Goal: Task Accomplishment & Management: Manage account settings

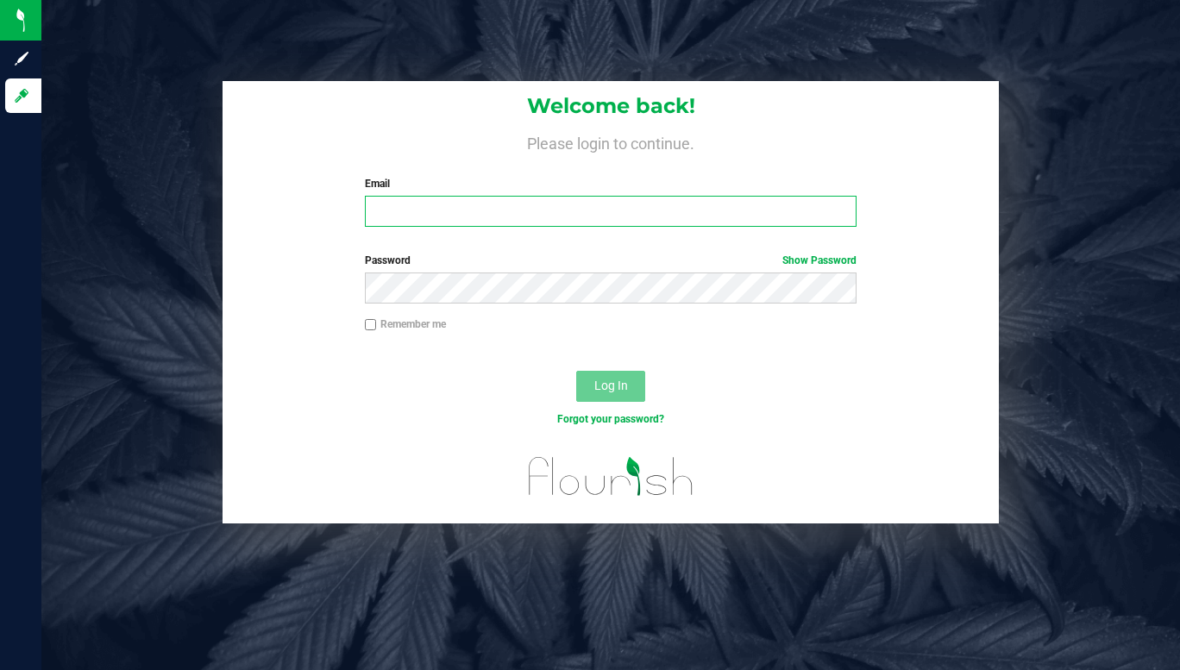
type input "townshipvalley@gmail.com"
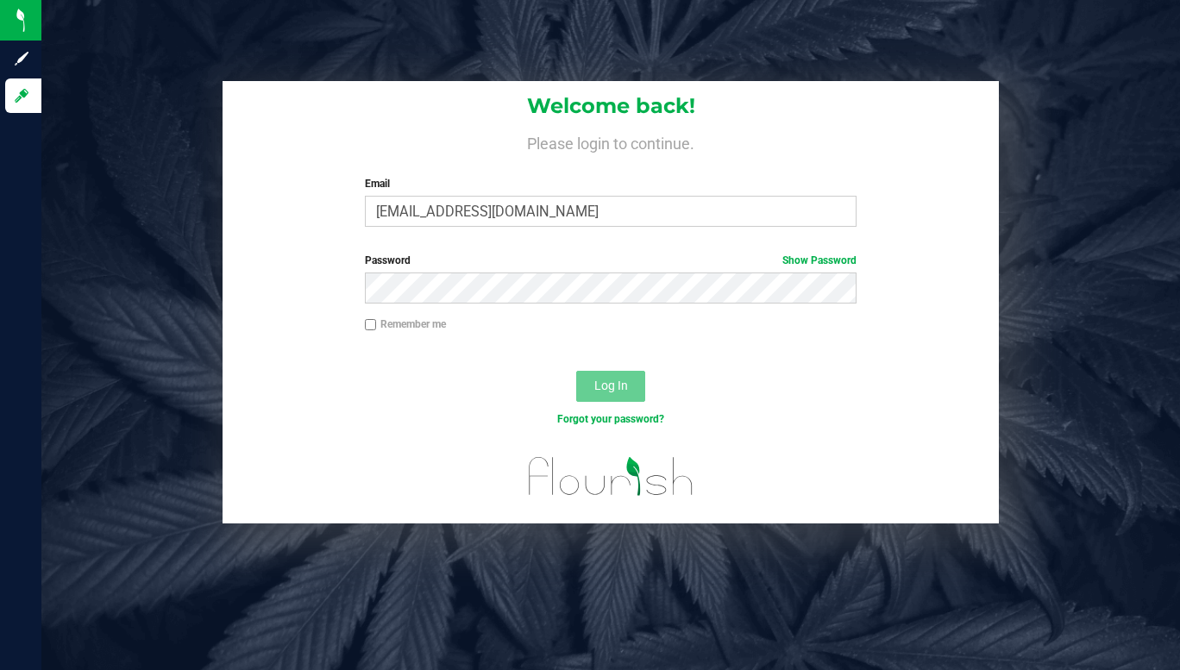
click at [613, 387] on span "Log In" at bounding box center [611, 386] width 34 height 14
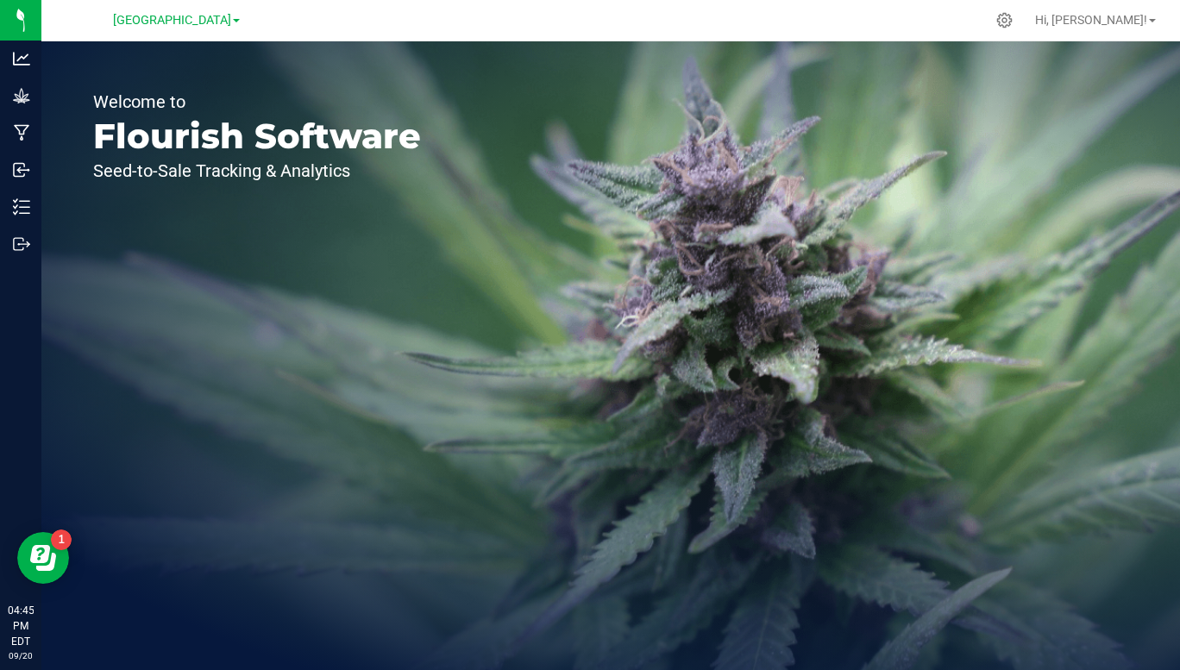
click at [228, 14] on span "[GEOGRAPHIC_DATA]" at bounding box center [172, 20] width 118 height 15
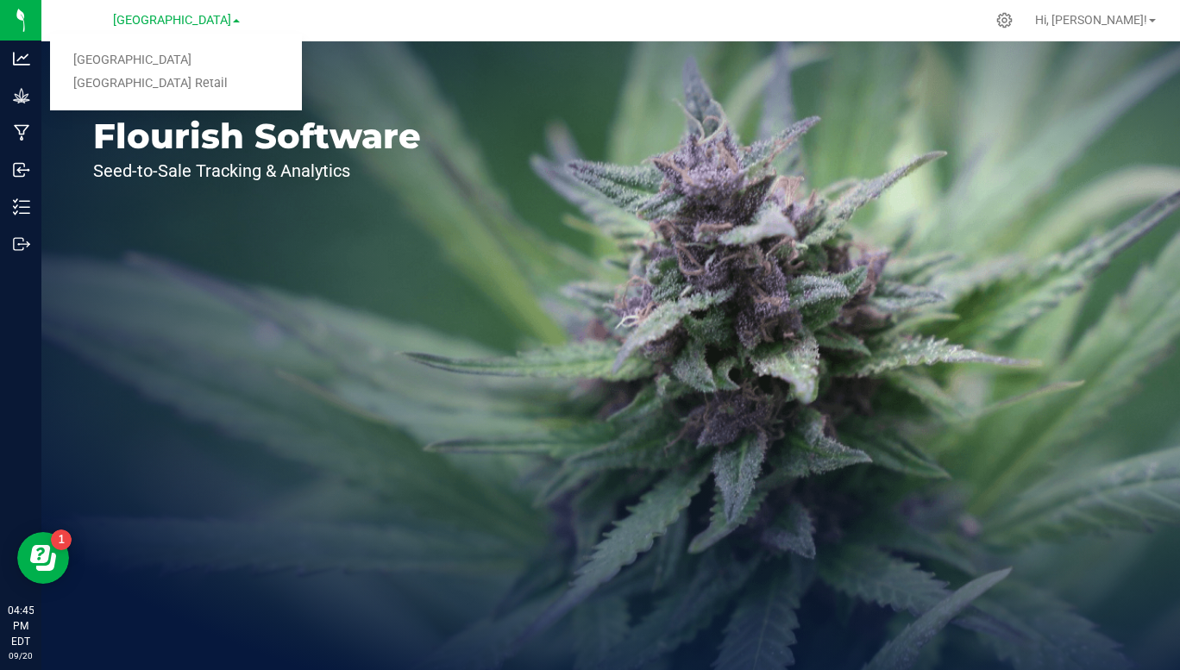
click at [187, 87] on link "[GEOGRAPHIC_DATA] Retail" at bounding box center [176, 83] width 252 height 23
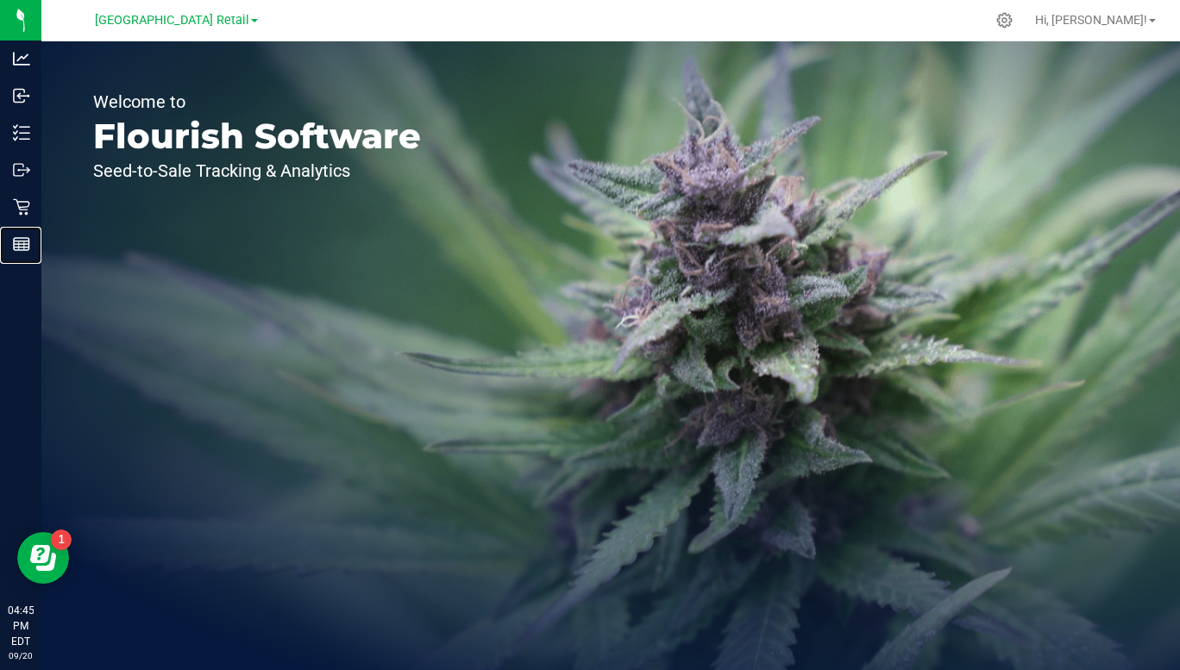
click at [19, 246] on line at bounding box center [19, 246] width 0 height 9
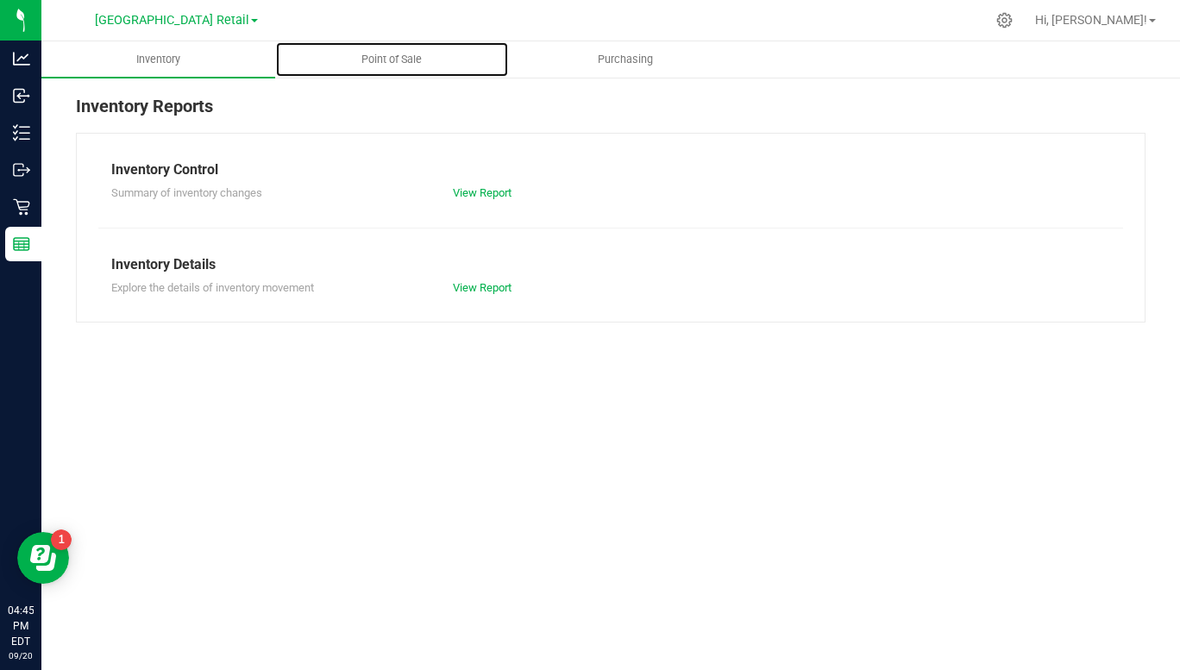
click at [397, 60] on span "Point of Sale" at bounding box center [391, 60] width 107 height 16
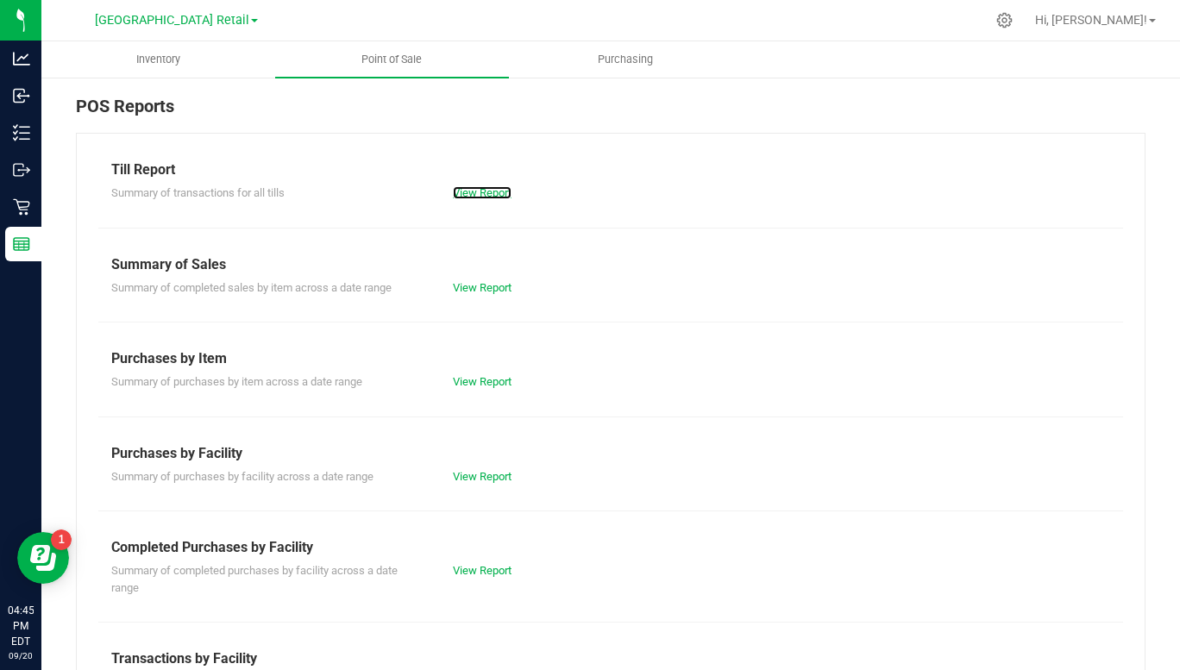
click at [487, 198] on link "View Report" at bounding box center [482, 192] width 59 height 13
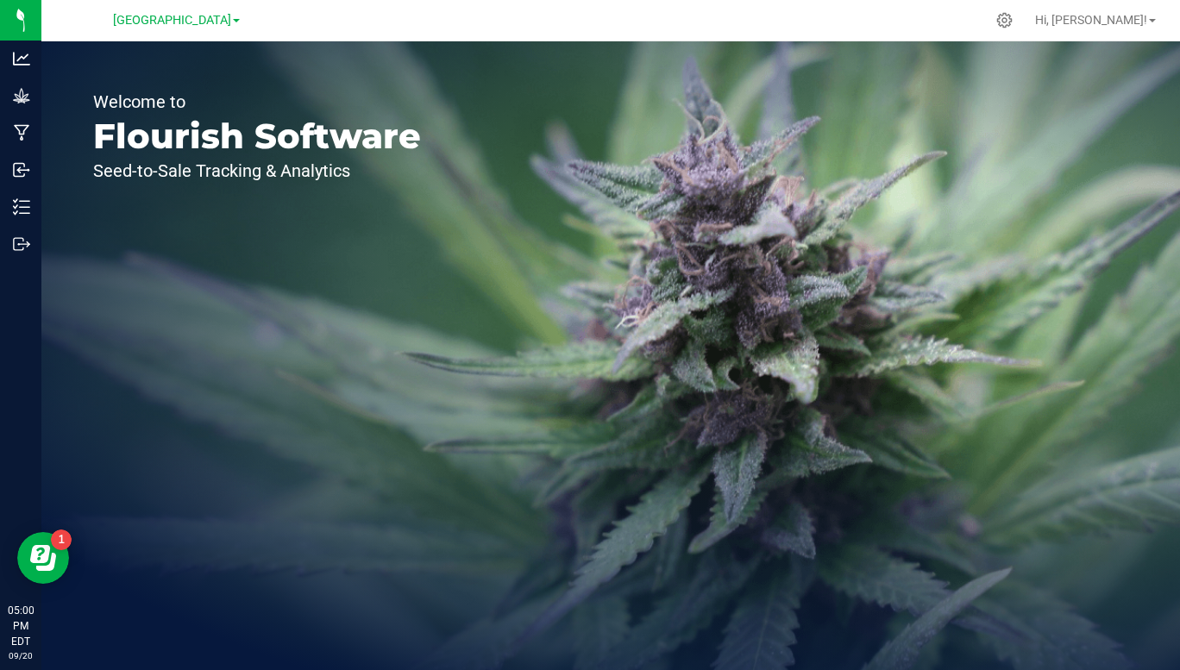
click at [238, 21] on span at bounding box center [236, 20] width 7 height 3
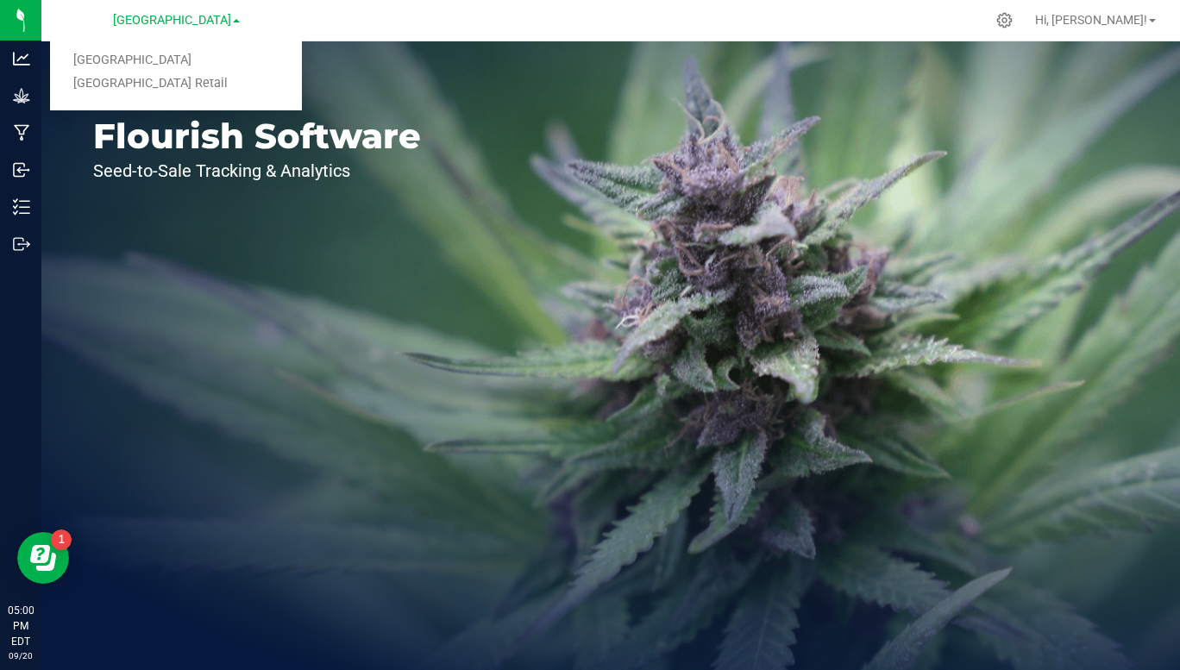
click at [160, 90] on link "[GEOGRAPHIC_DATA] Retail" at bounding box center [176, 83] width 252 height 23
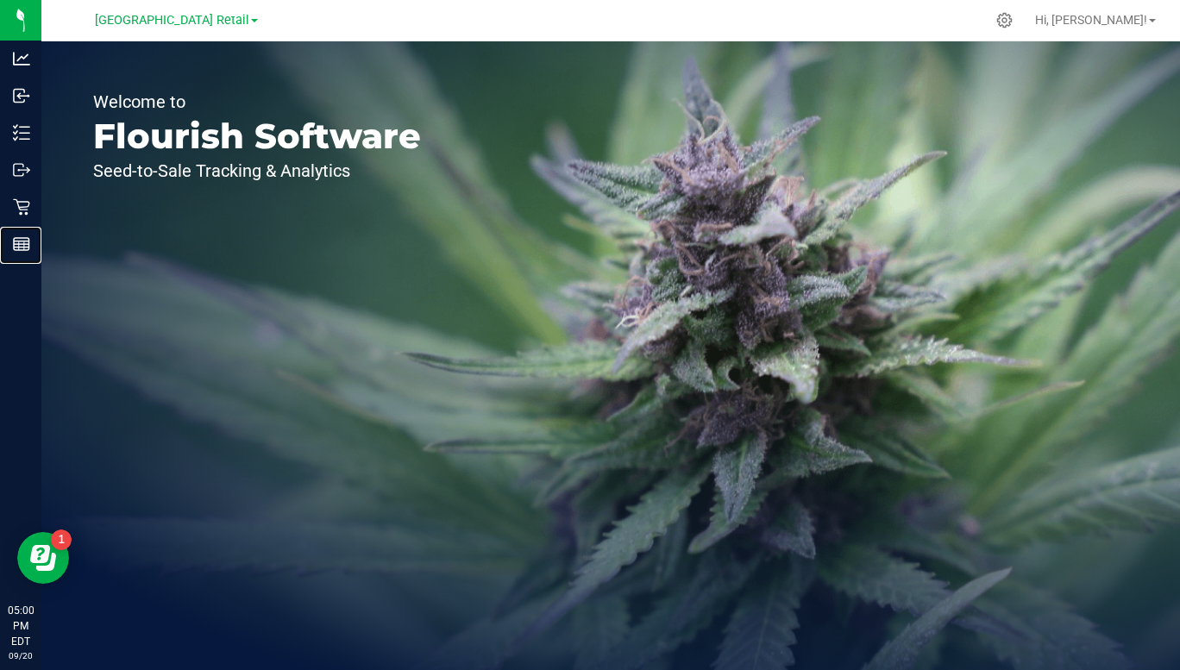
click at [22, 253] on div "Reports" at bounding box center [23, 244] width 36 height 35
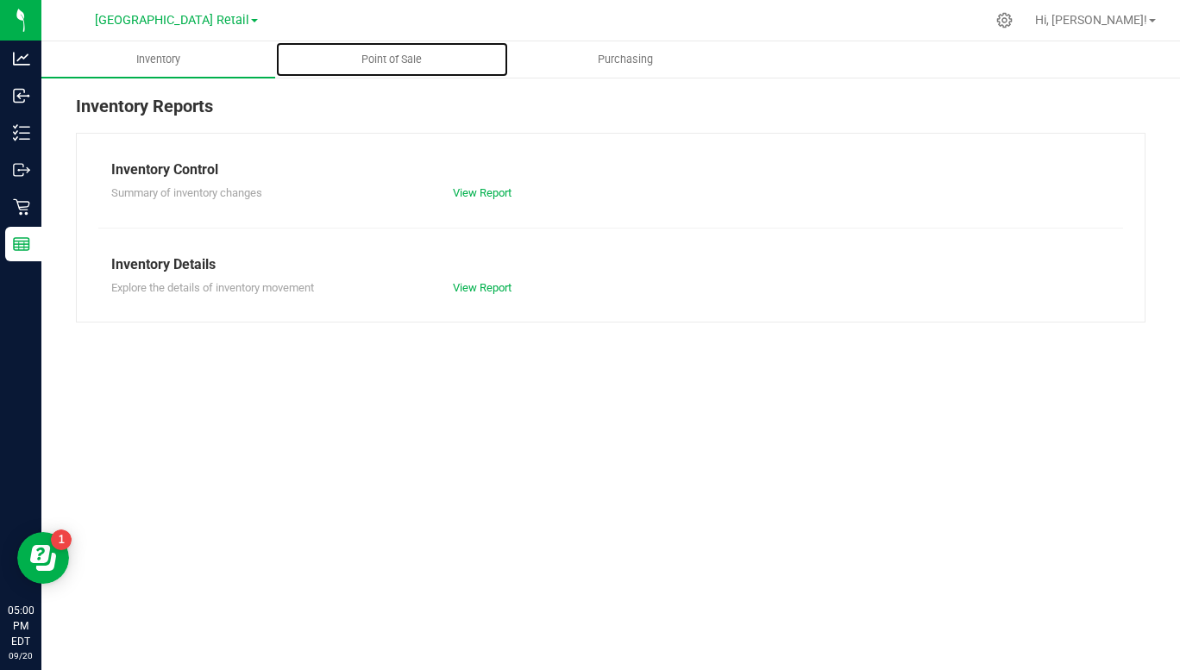
click at [399, 60] on span "Point of Sale" at bounding box center [391, 60] width 107 height 16
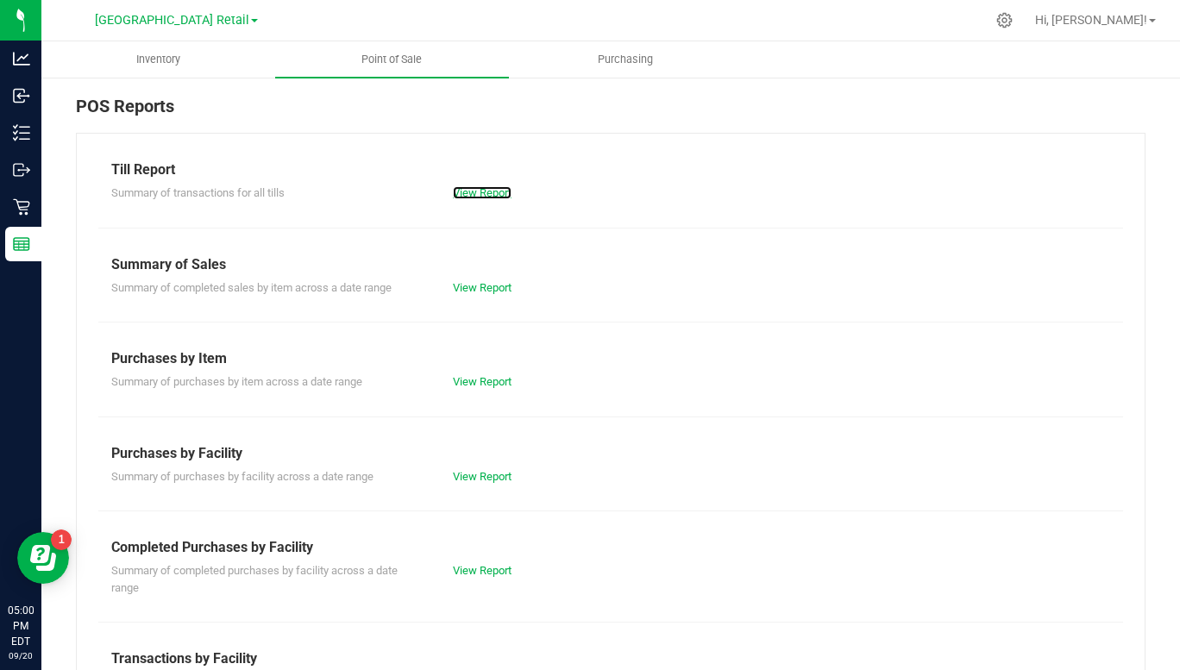
click at [495, 198] on link "View Report" at bounding box center [482, 192] width 59 height 13
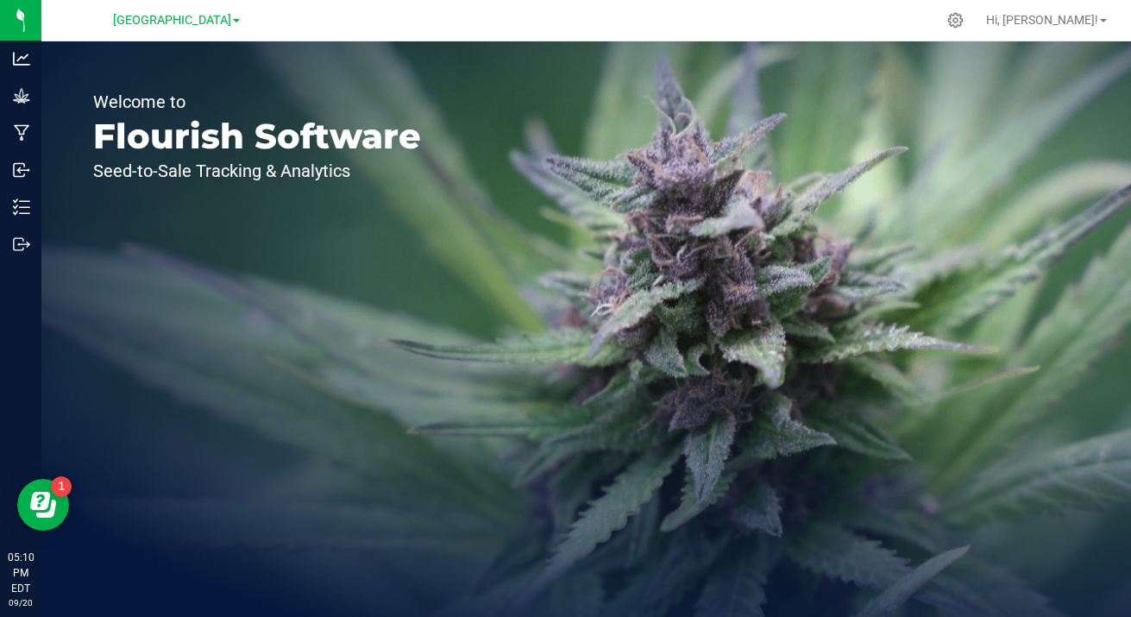
click at [226, 21] on span "[GEOGRAPHIC_DATA]" at bounding box center [172, 20] width 118 height 15
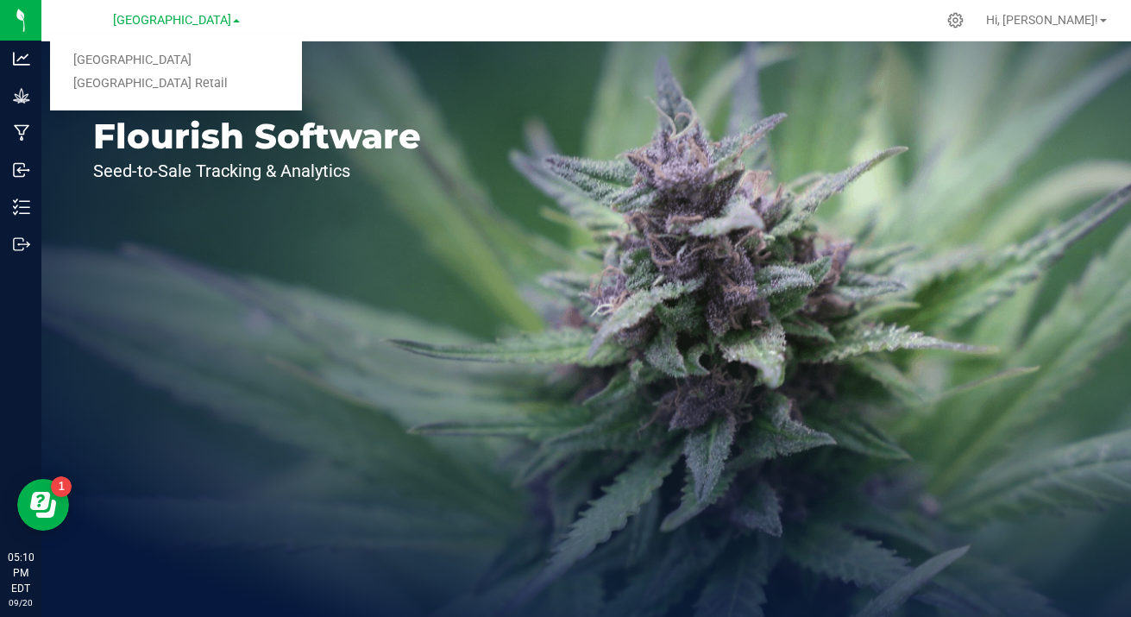
click at [178, 89] on link "[GEOGRAPHIC_DATA] Retail" at bounding box center [176, 83] width 252 height 23
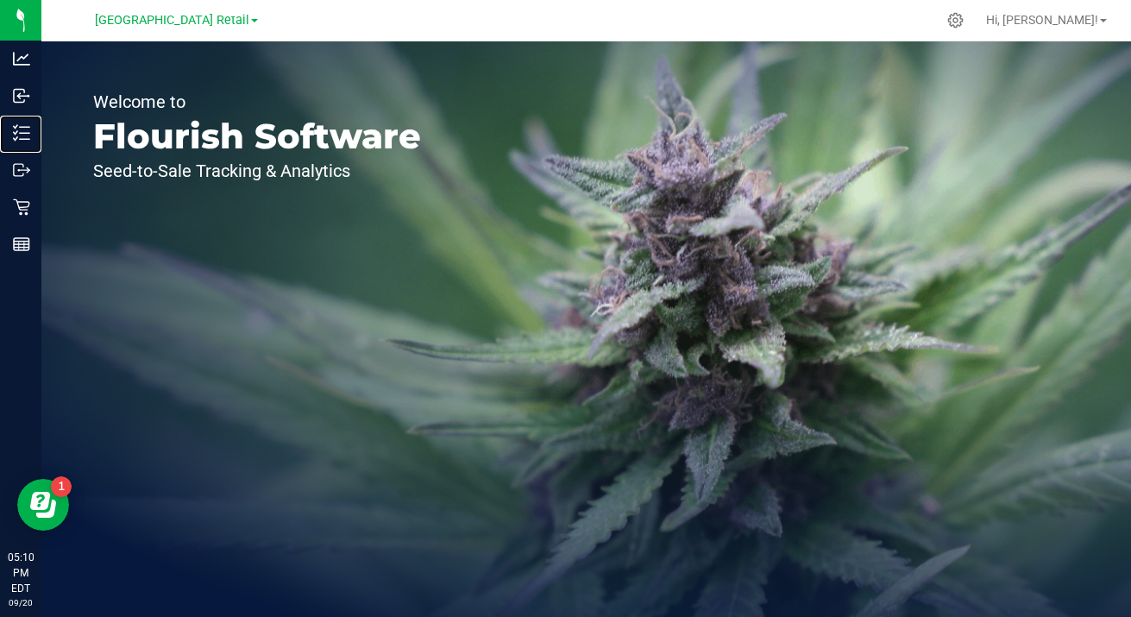
click at [24, 133] on line at bounding box center [24, 133] width 9 height 0
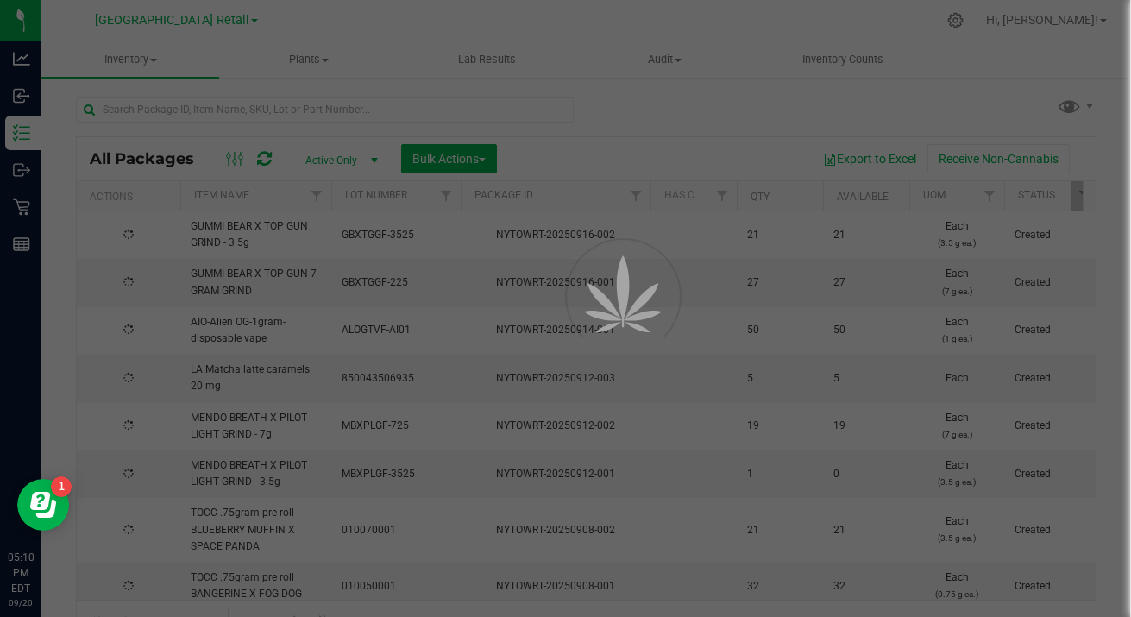
click at [238, 364] on div at bounding box center [565, 308] width 1131 height 617
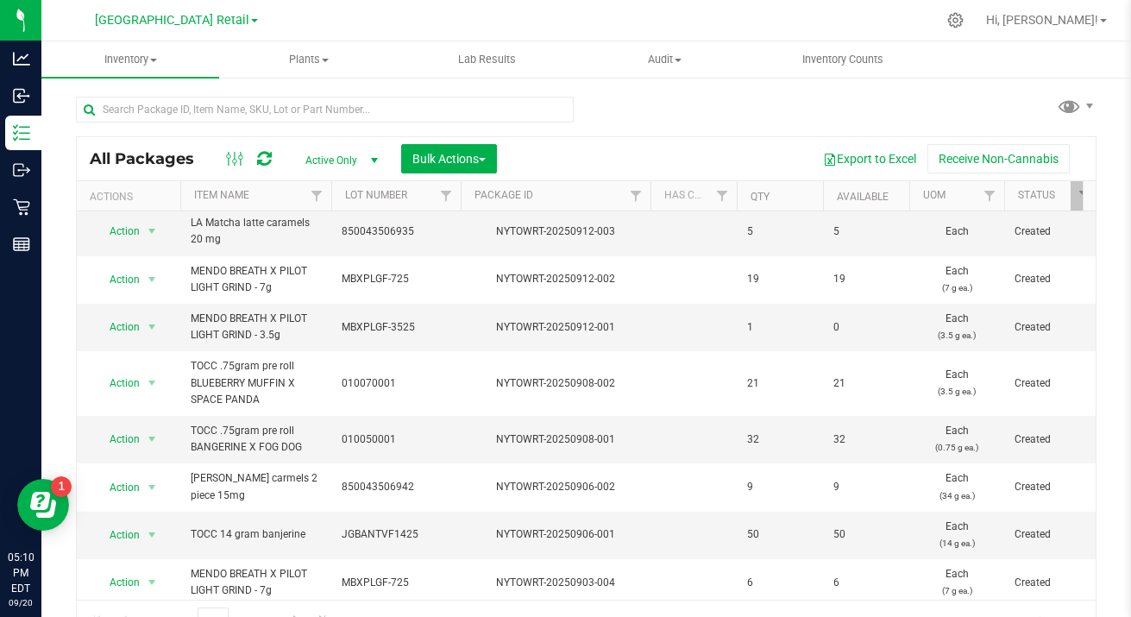
scroll to position [140, 0]
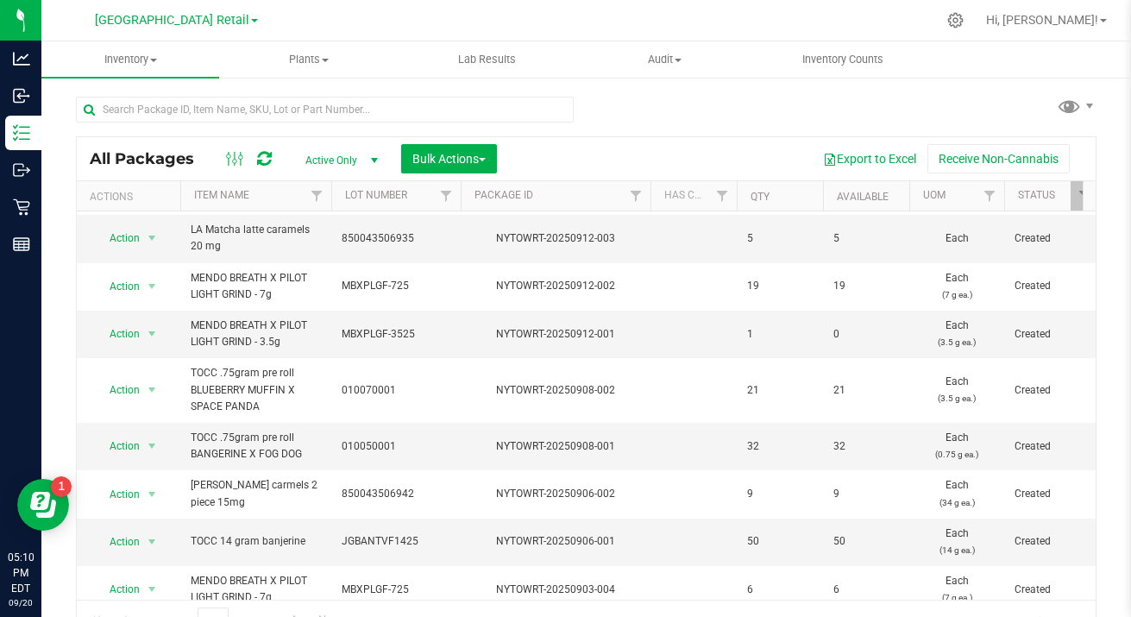
click at [150, 339] on span "select" at bounding box center [152, 334] width 14 height 14
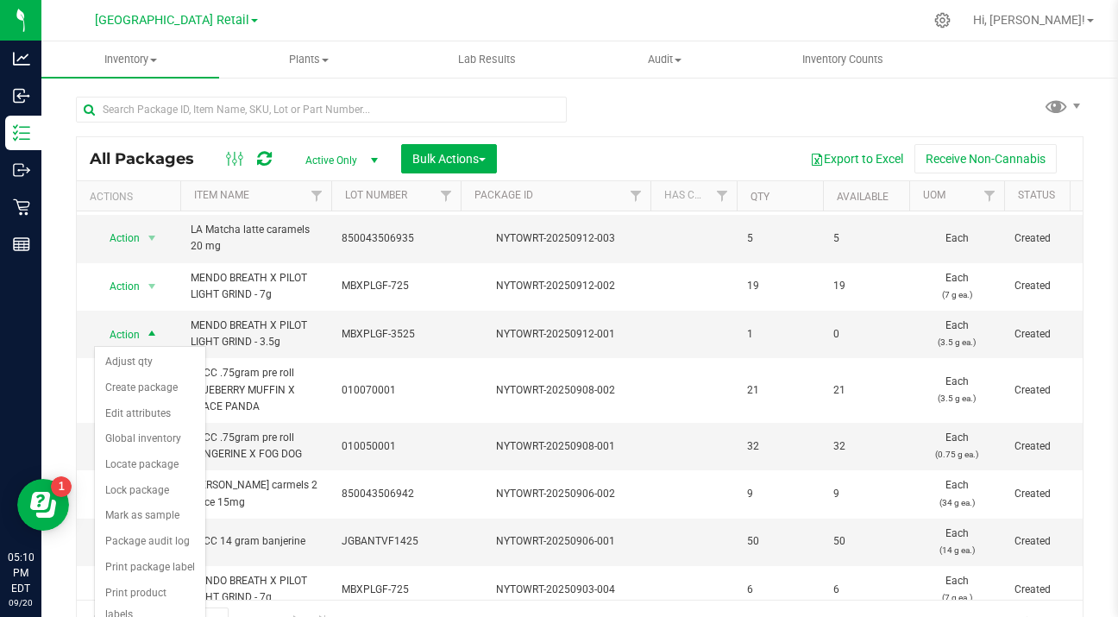
click at [154, 369] on li "Adjust qty" at bounding box center [150, 362] width 110 height 26
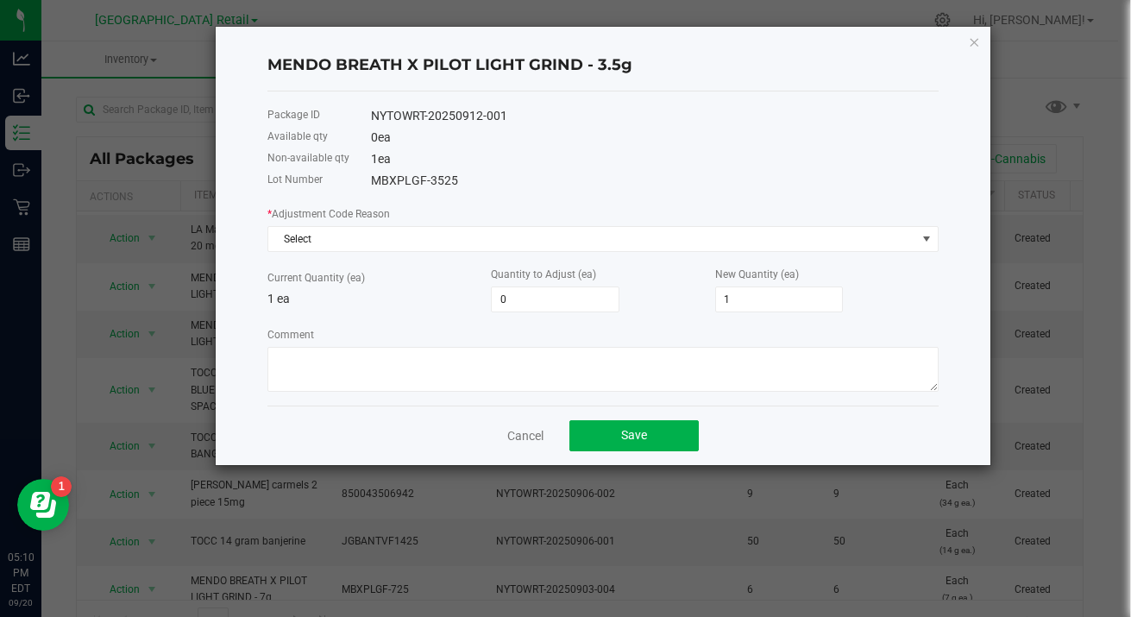
click at [758, 301] on input "1" at bounding box center [779, 299] width 127 height 24
click at [658, 443] on button "Save" at bounding box center [633, 435] width 129 height 31
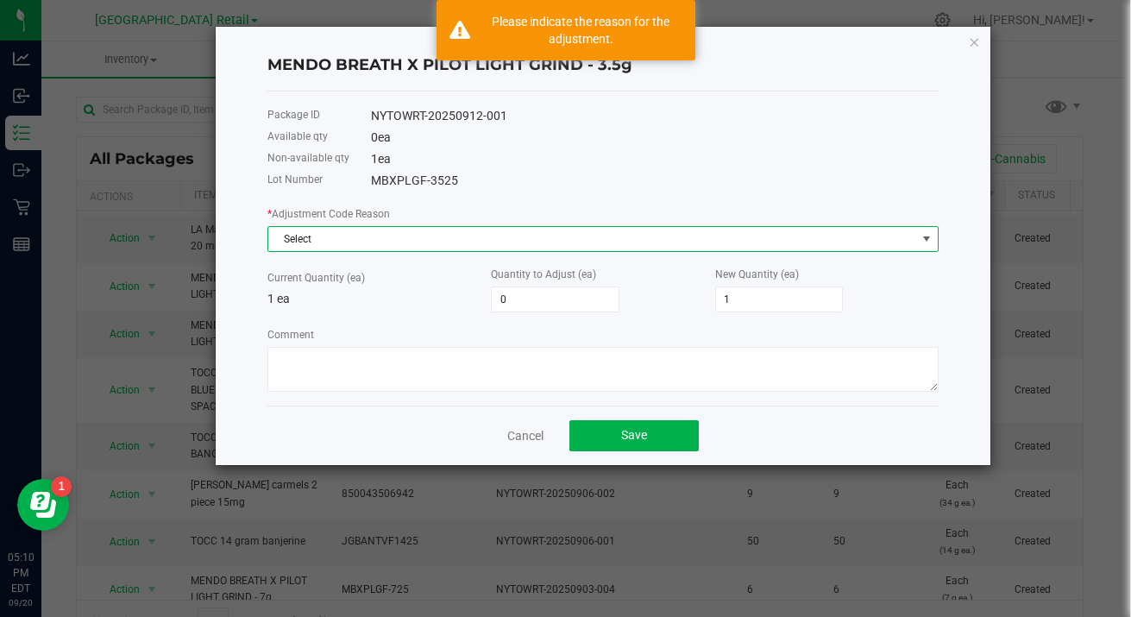
click at [922, 246] on span at bounding box center [927, 239] width 14 height 14
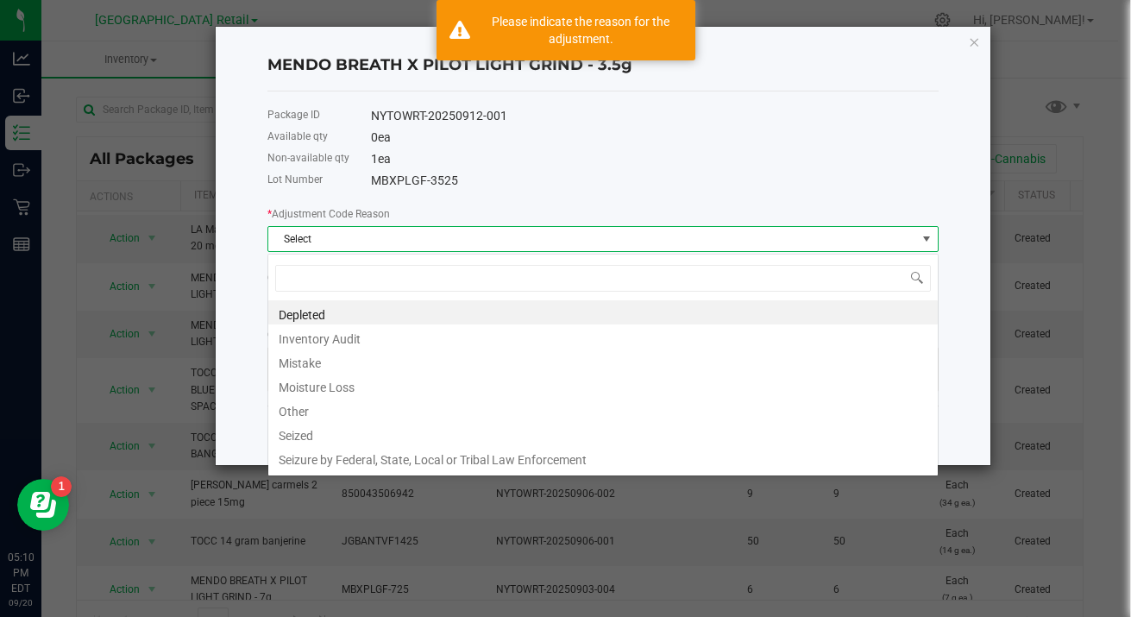
scroll to position [26, 671]
click at [305, 364] on li "Mistake" at bounding box center [602, 361] width 669 height 24
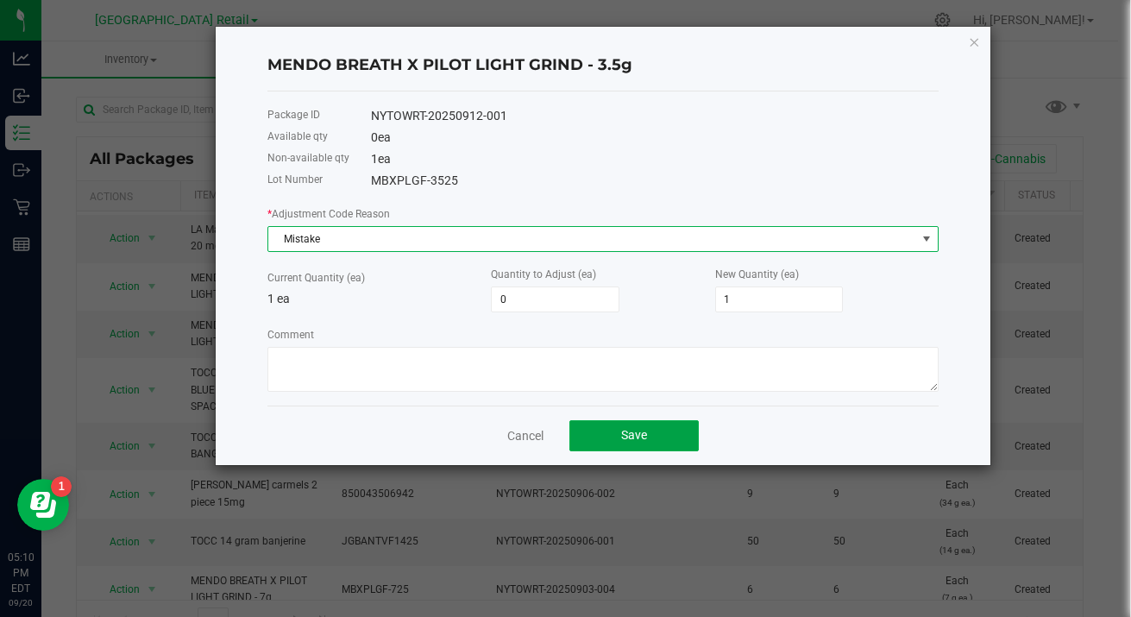
click at [646, 442] on span "Save" at bounding box center [634, 435] width 26 height 14
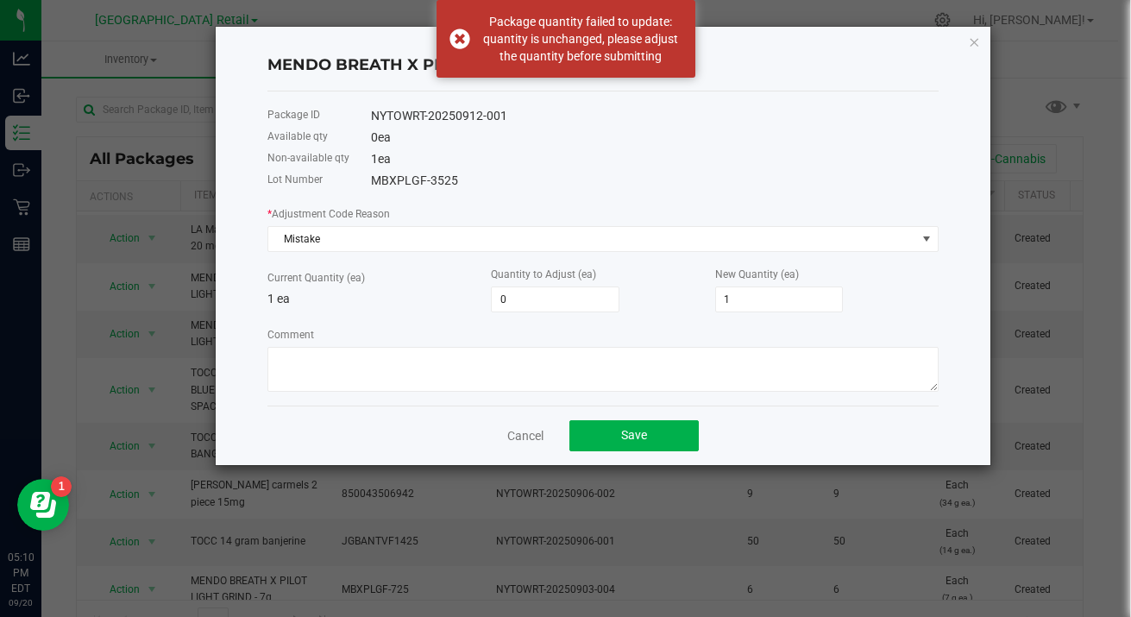
click at [544, 307] on input "0" at bounding box center [555, 299] width 127 height 24
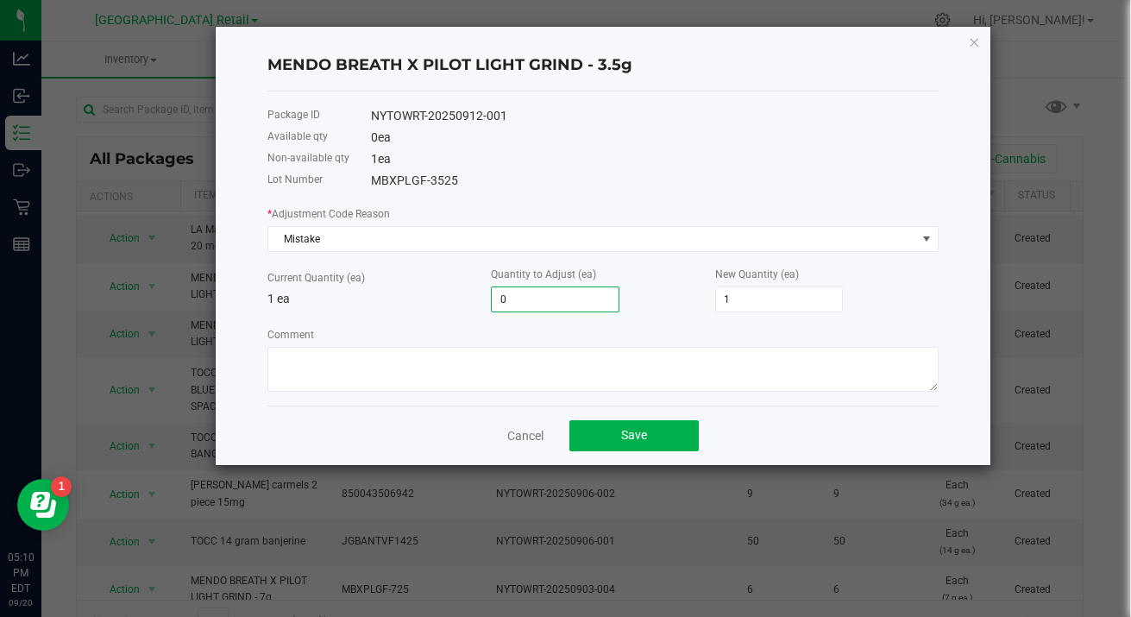
type input "1"
type input "2"
click at [775, 303] on input "2" at bounding box center [779, 299] width 127 height 24
type input "0"
type input "1"
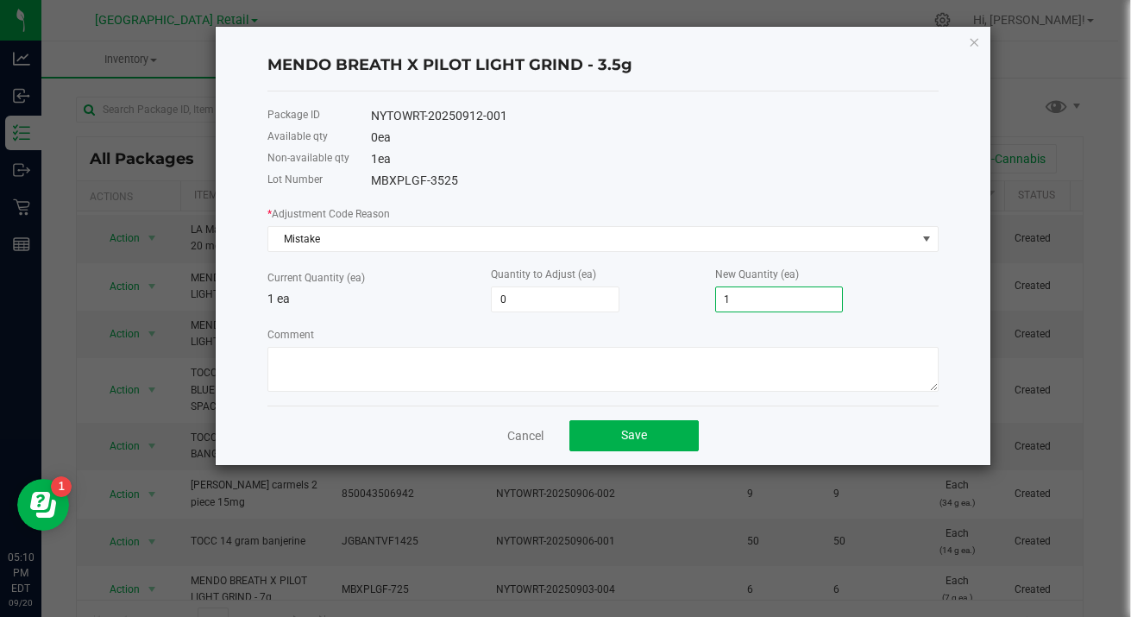
click at [553, 305] on input "0" at bounding box center [555, 299] width 127 height 24
click at [644, 442] on span "Save" at bounding box center [634, 435] width 26 height 14
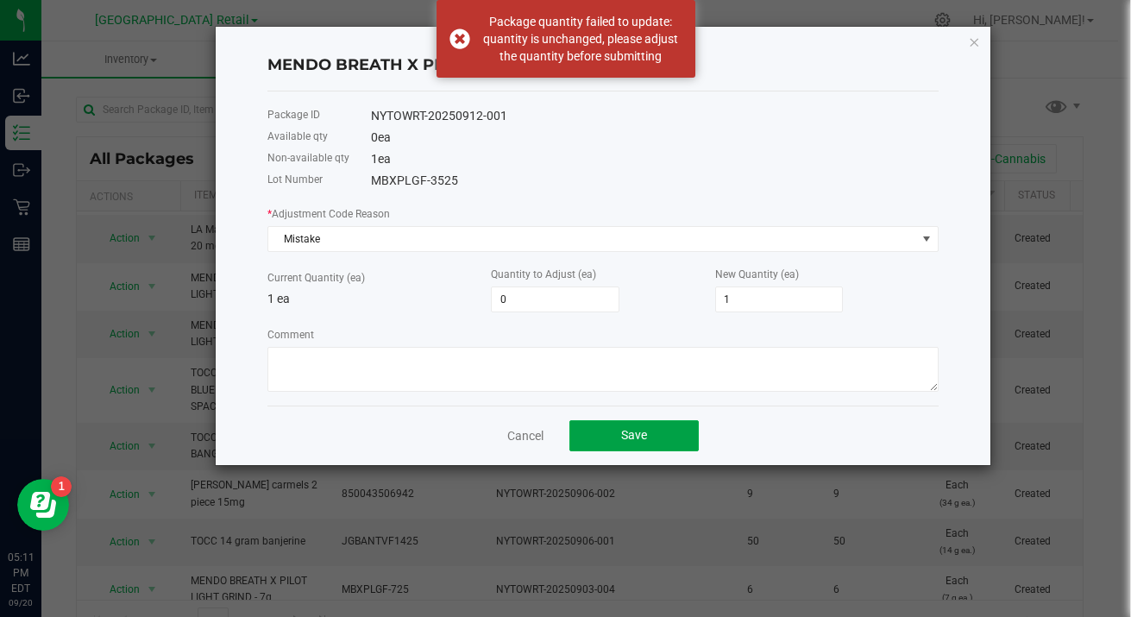
click at [644, 440] on span "Save" at bounding box center [634, 435] width 26 height 14
click at [647, 447] on button "Save" at bounding box center [633, 435] width 129 height 31
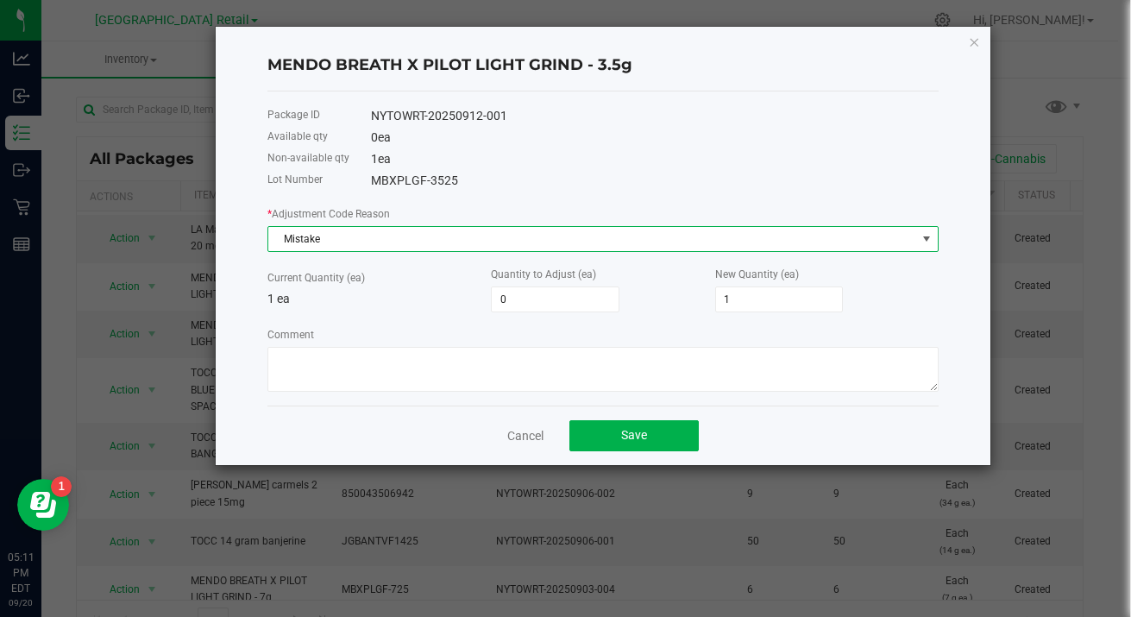
click at [928, 241] on span at bounding box center [927, 239] width 14 height 14
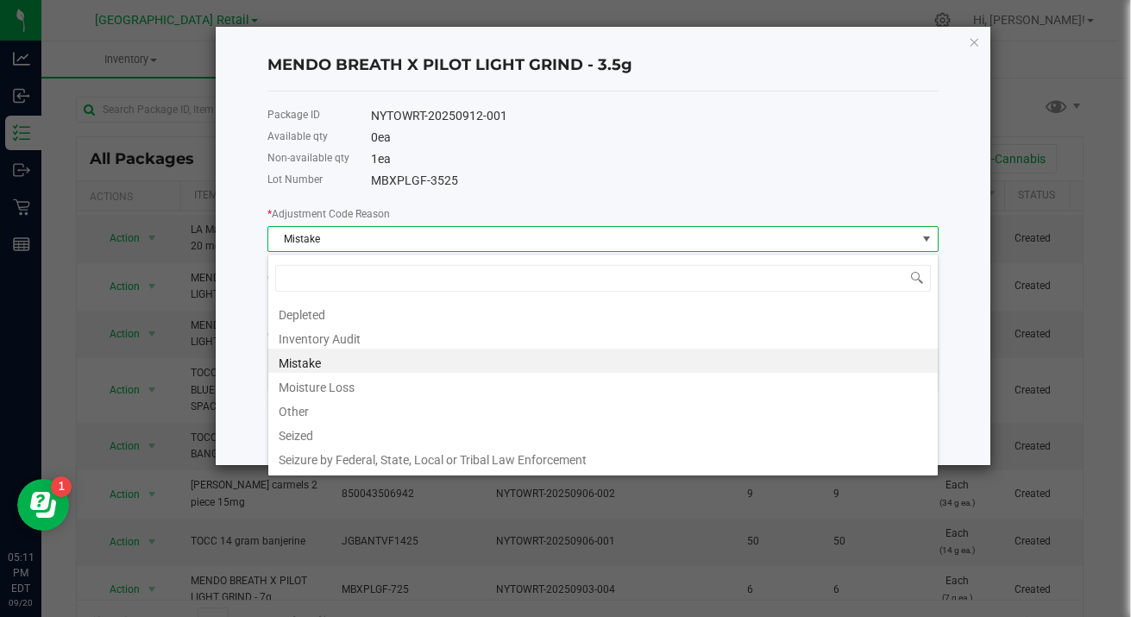
click at [321, 371] on li "Mistake" at bounding box center [602, 361] width 669 height 24
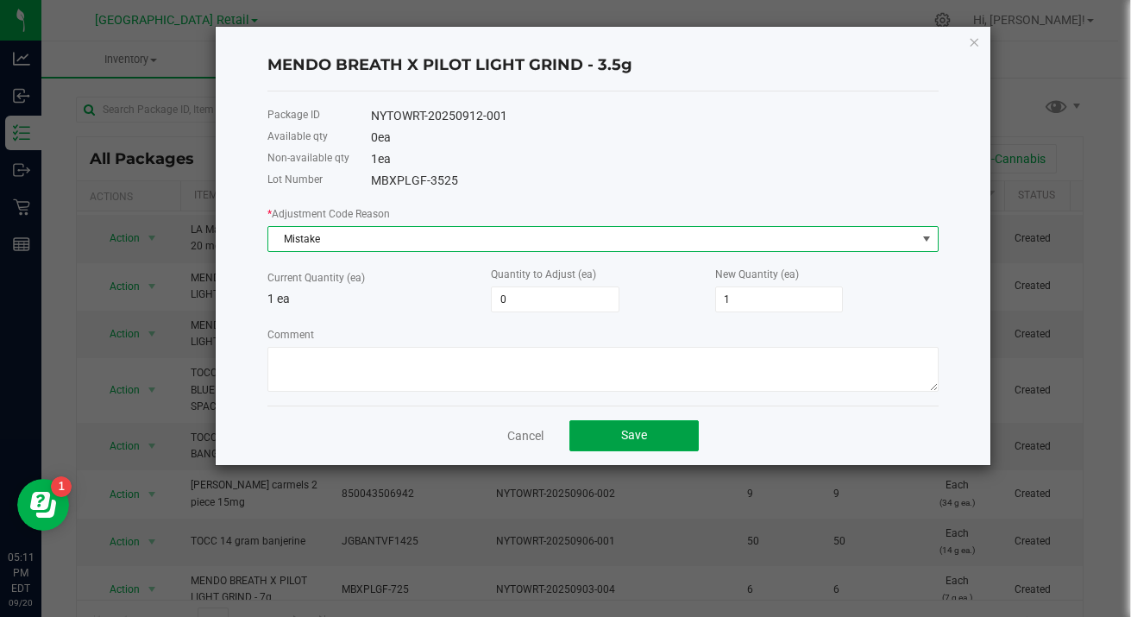
click at [640, 438] on span "Save" at bounding box center [634, 435] width 26 height 14
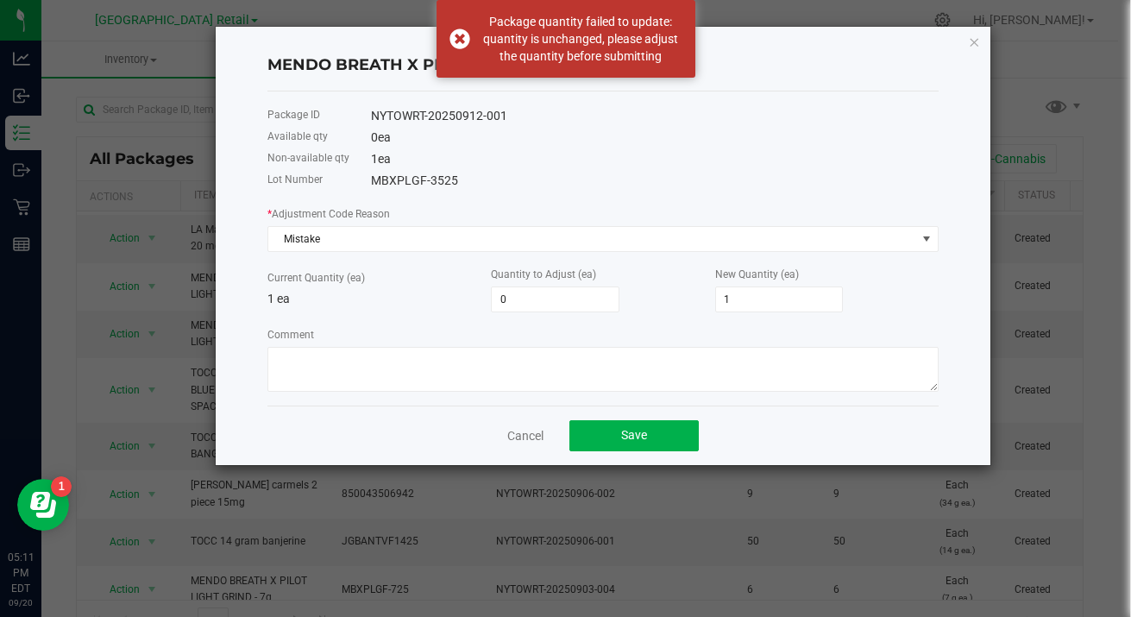
click at [772, 303] on input "1" at bounding box center [779, 299] width 127 height 24
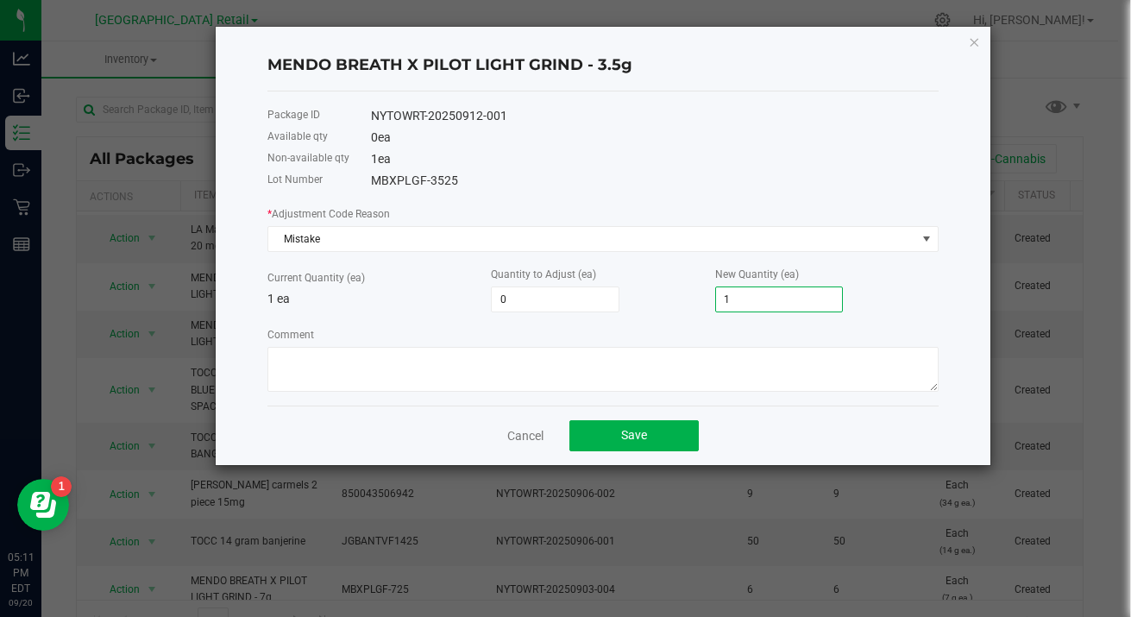
type input "-1"
type input "0"
click at [564, 305] on input "-1" at bounding box center [555, 299] width 127 height 24
type input "1"
type input "2"
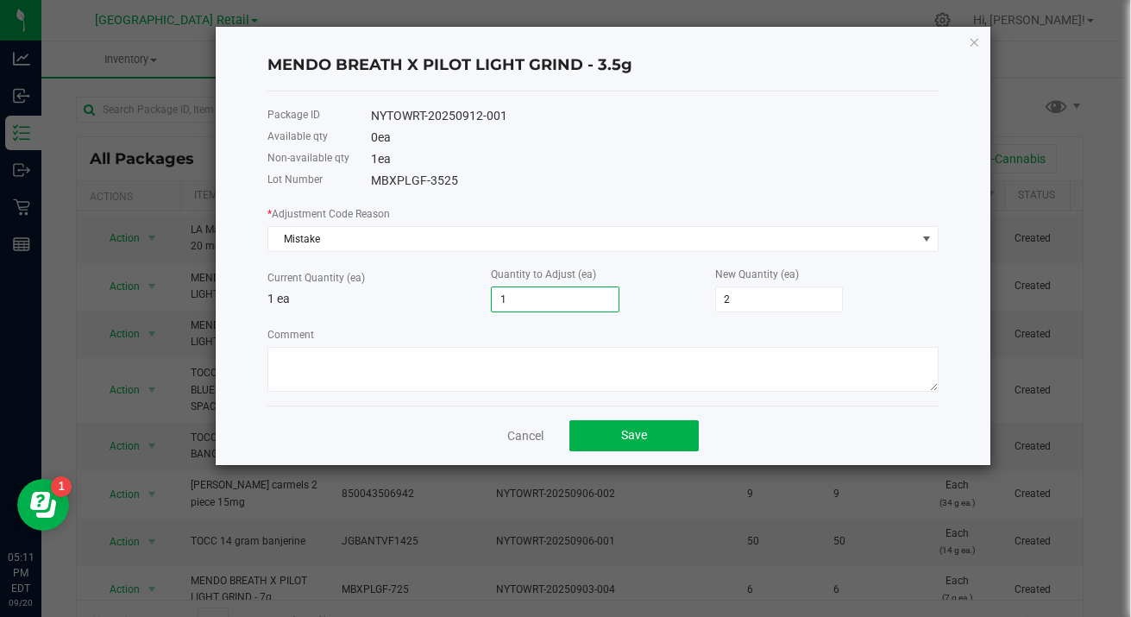
type input "1"
click at [642, 437] on span "Save" at bounding box center [634, 435] width 26 height 14
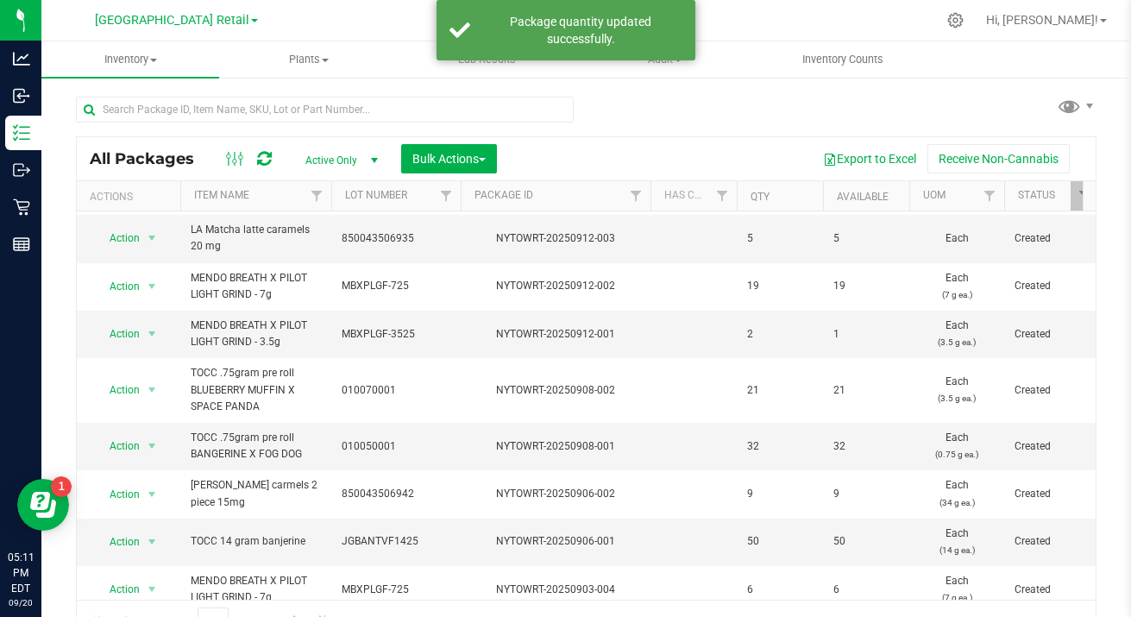
scroll to position [0, 0]
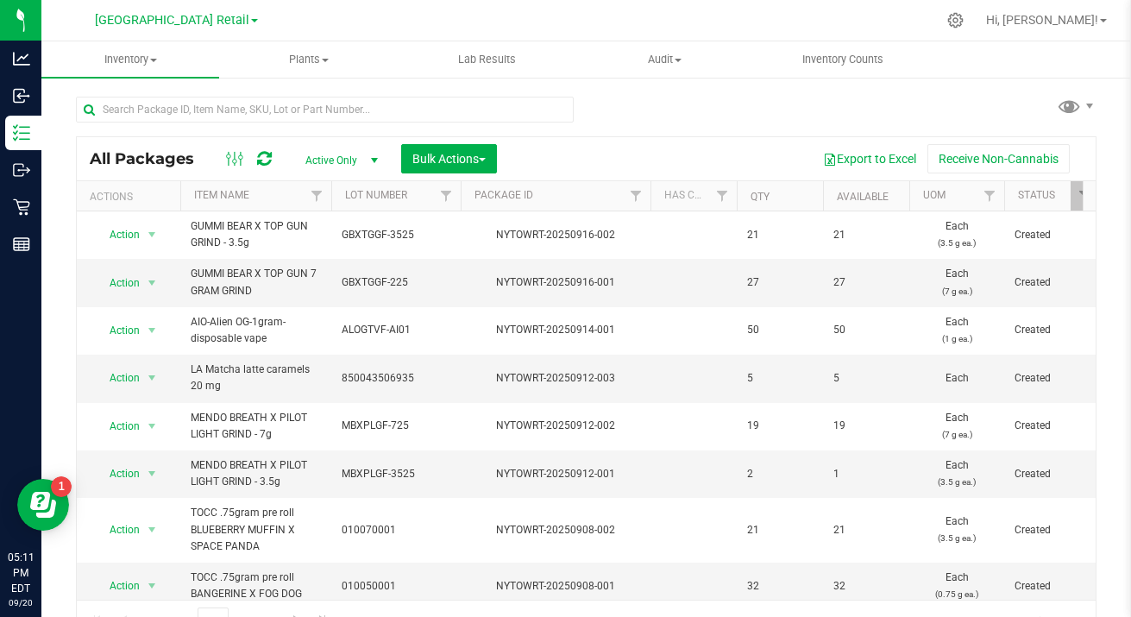
click at [149, 481] on span "select" at bounding box center [152, 474] width 14 height 14
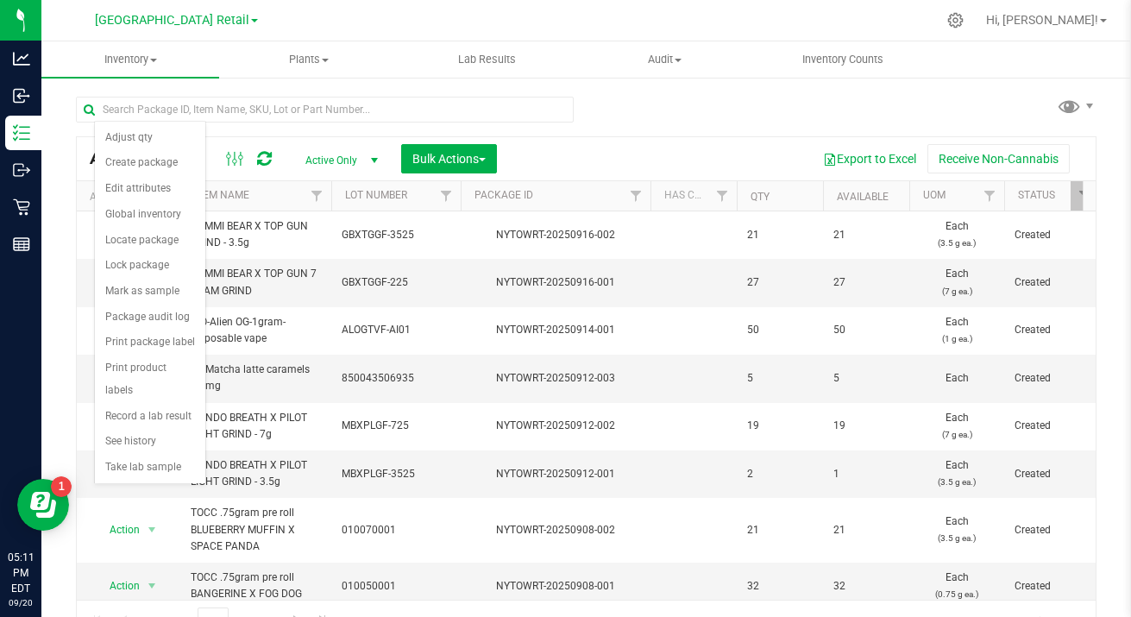
click at [168, 145] on li "Adjust qty" at bounding box center [150, 138] width 110 height 26
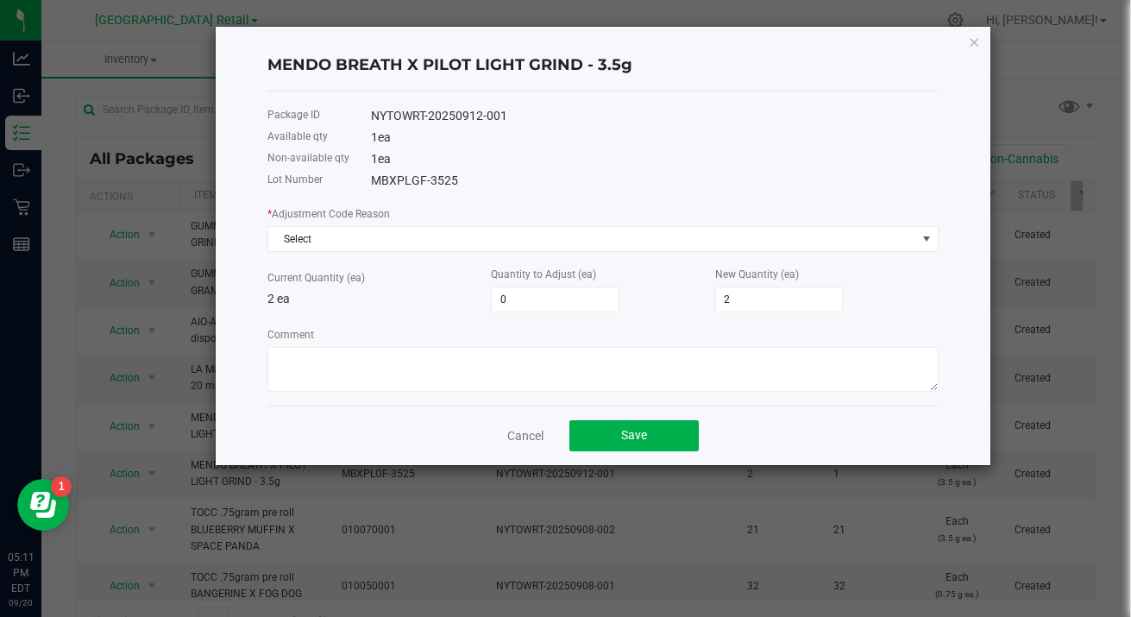
click at [776, 305] on input "2" at bounding box center [779, 299] width 127 height 24
type input "-1"
type input "1"
click at [671, 443] on button "Save" at bounding box center [633, 435] width 129 height 31
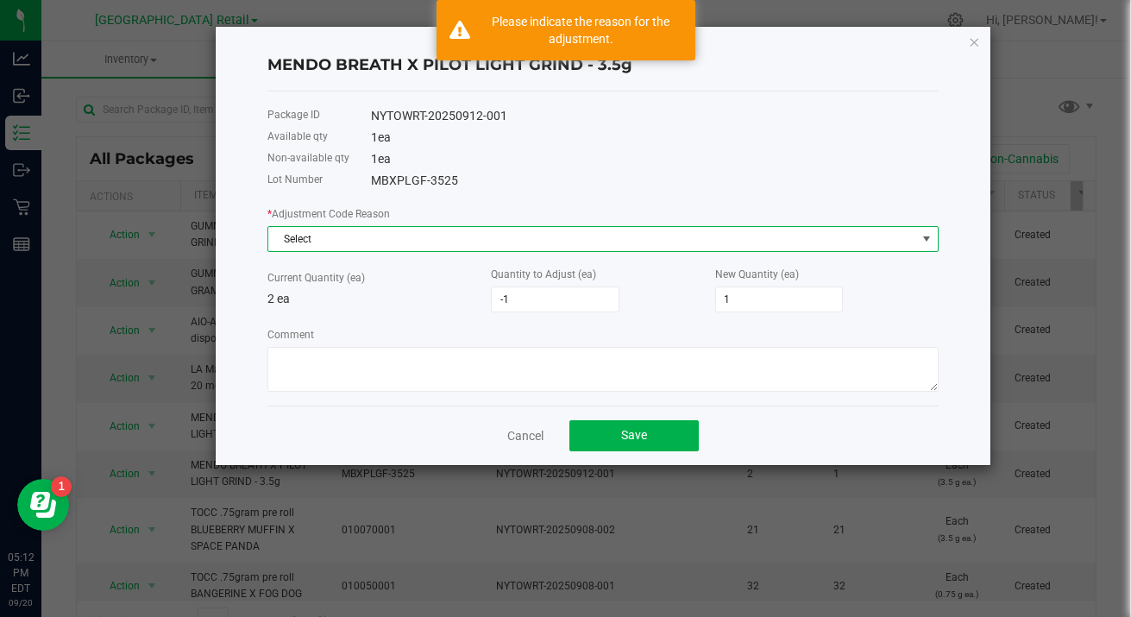
click at [927, 239] on span at bounding box center [927, 239] width 14 height 14
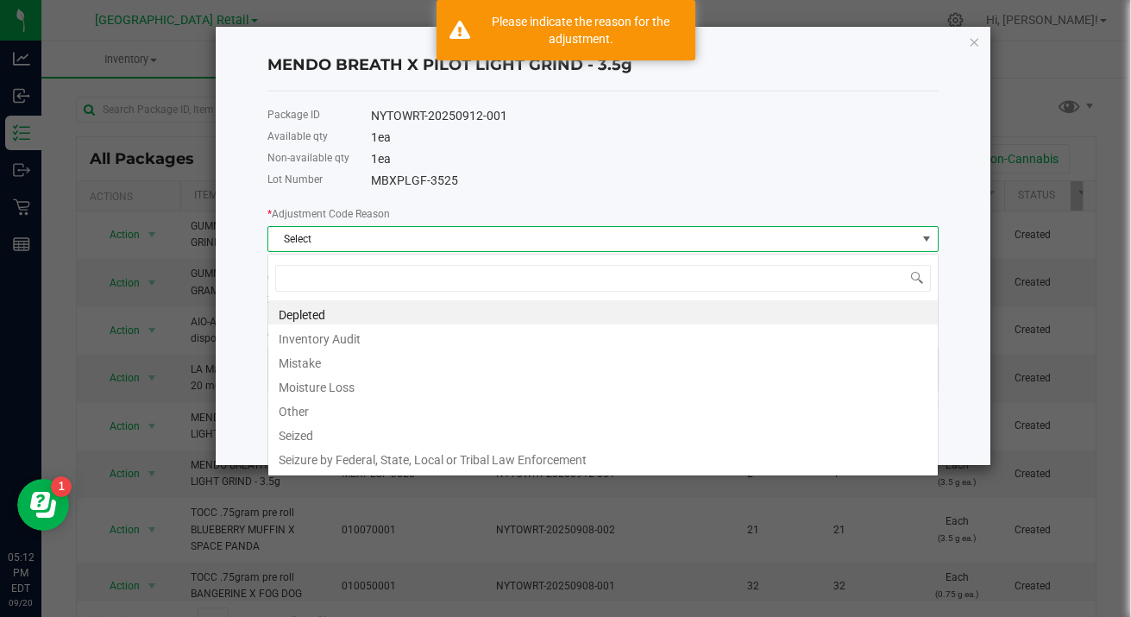
scroll to position [26, 671]
click at [305, 374] on li "Moisture Loss" at bounding box center [602, 385] width 669 height 24
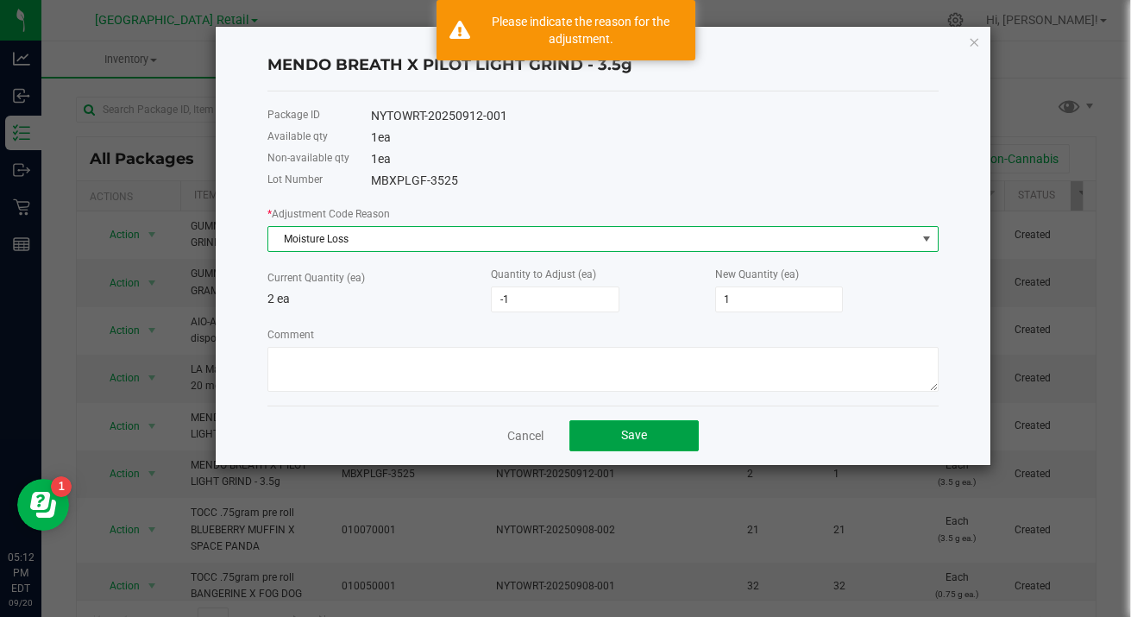
click at [657, 443] on button "Save" at bounding box center [633, 435] width 129 height 31
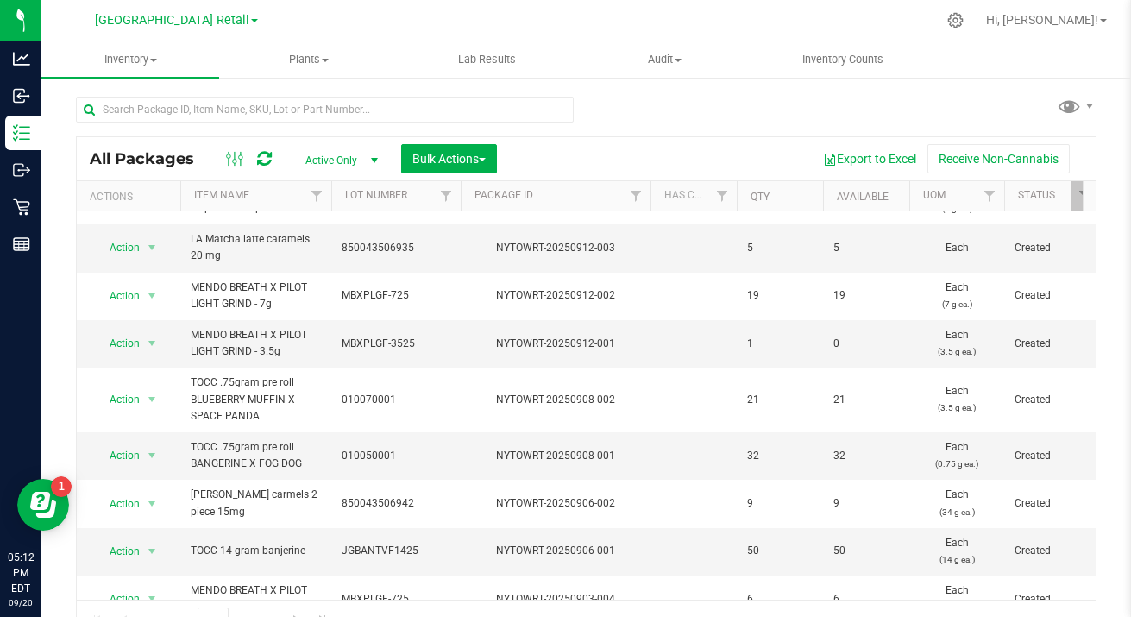
scroll to position [141, 0]
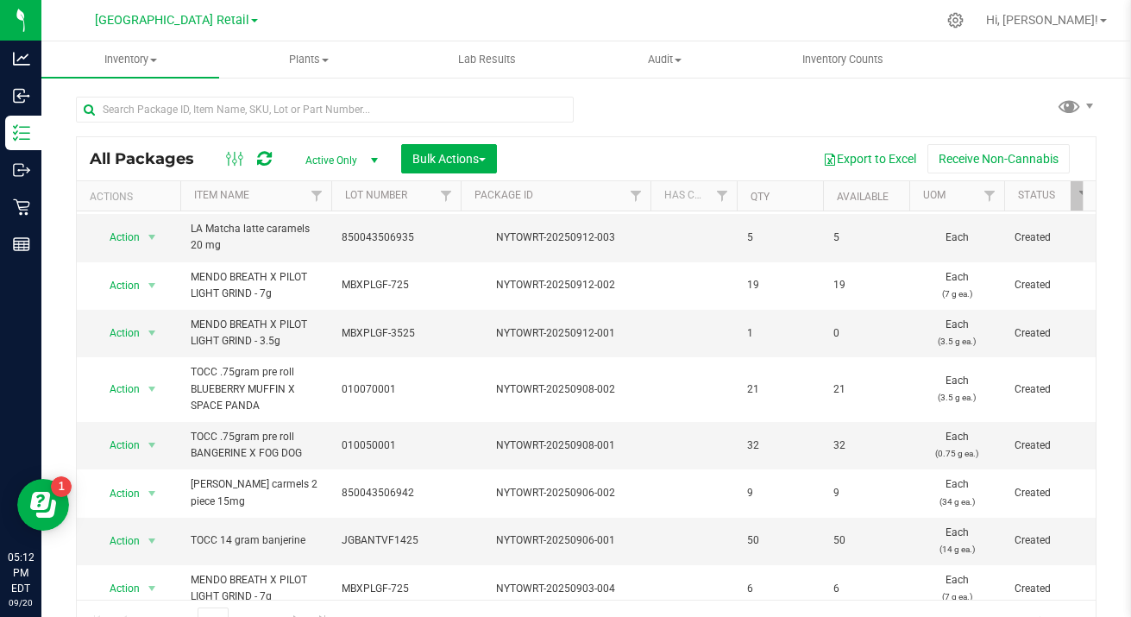
click at [157, 339] on span "select" at bounding box center [152, 333] width 14 height 14
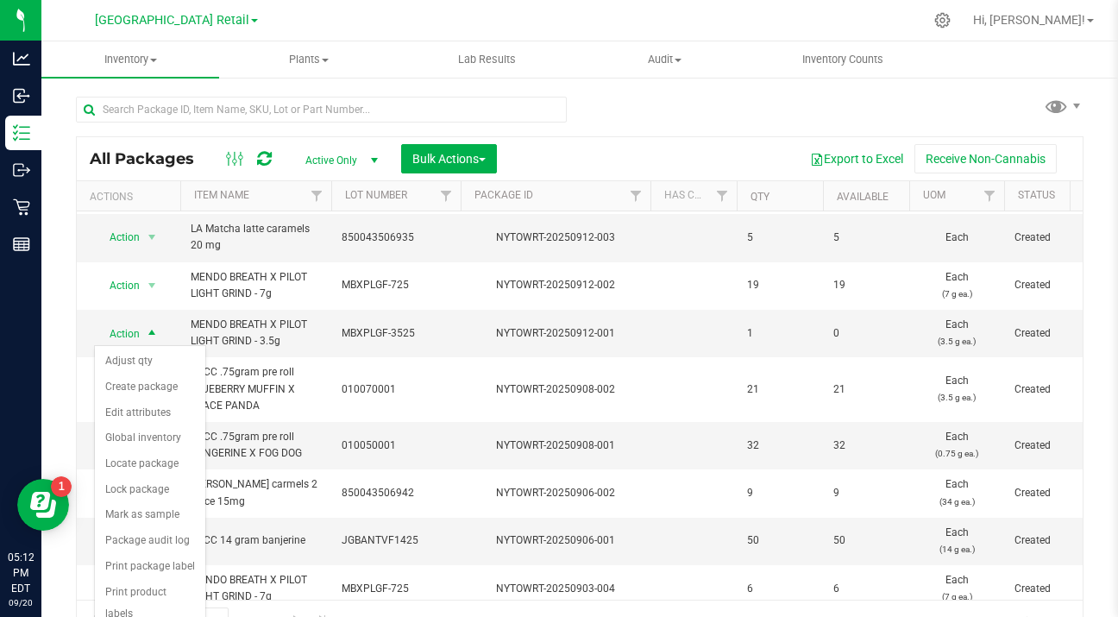
click at [136, 362] on li "Adjust qty" at bounding box center [150, 362] width 110 height 26
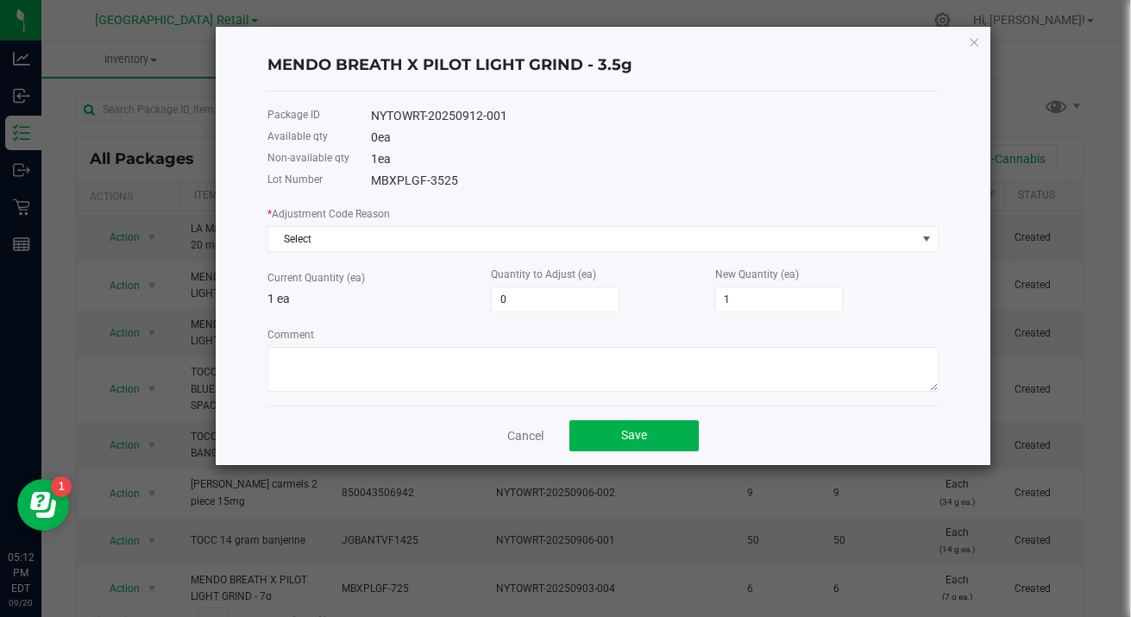
click at [548, 305] on input "0" at bounding box center [555, 299] width 127 height 24
type input "2"
type input "3"
type input "1"
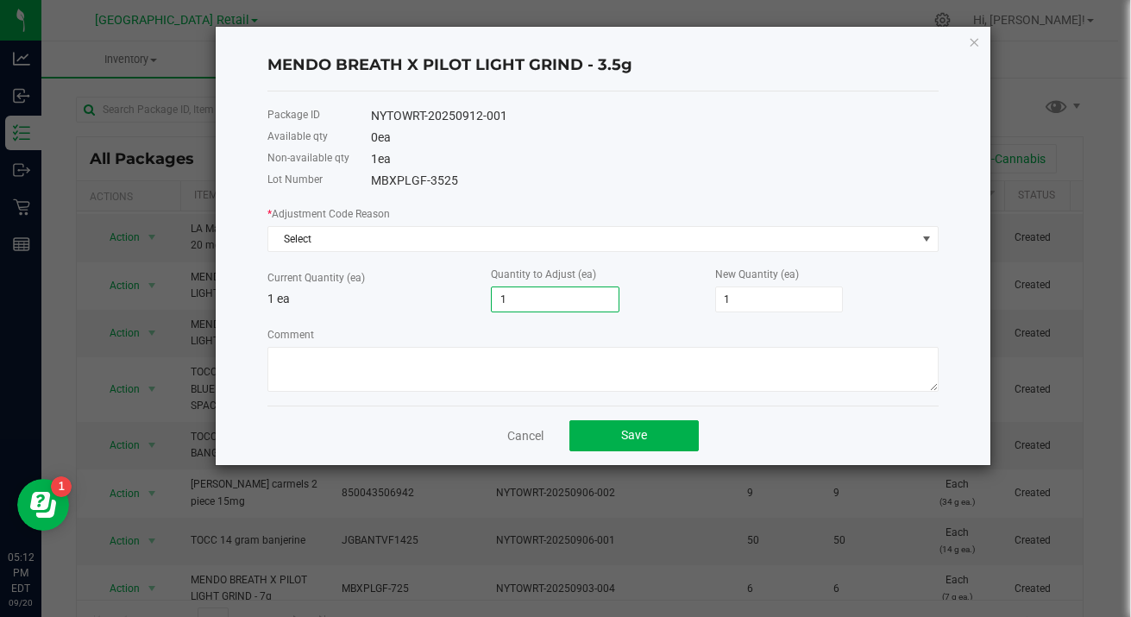
type input "2"
type input "1"
click at [644, 442] on span "Save" at bounding box center [634, 435] width 26 height 14
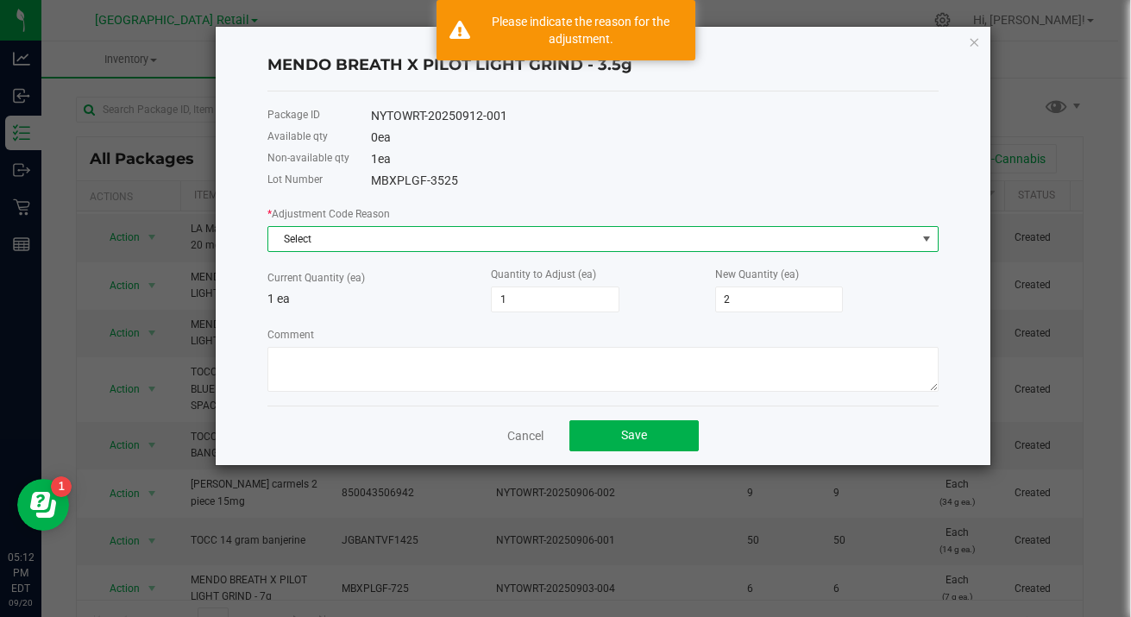
click at [929, 241] on span at bounding box center [927, 239] width 14 height 14
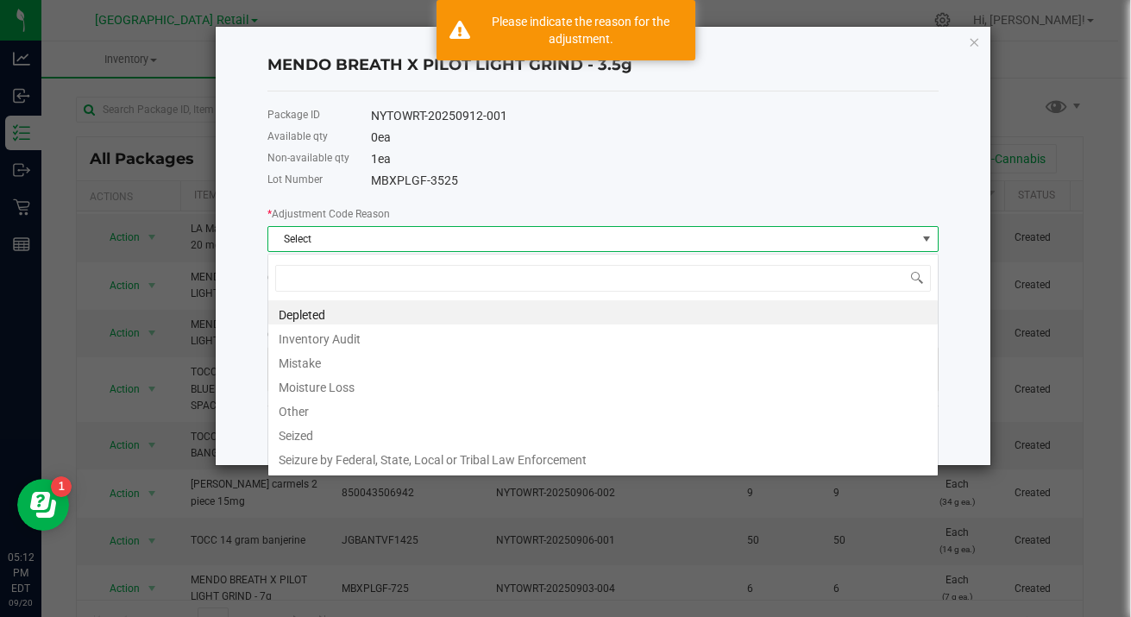
scroll to position [26, 671]
click at [310, 364] on li "Mistake" at bounding box center [602, 361] width 669 height 24
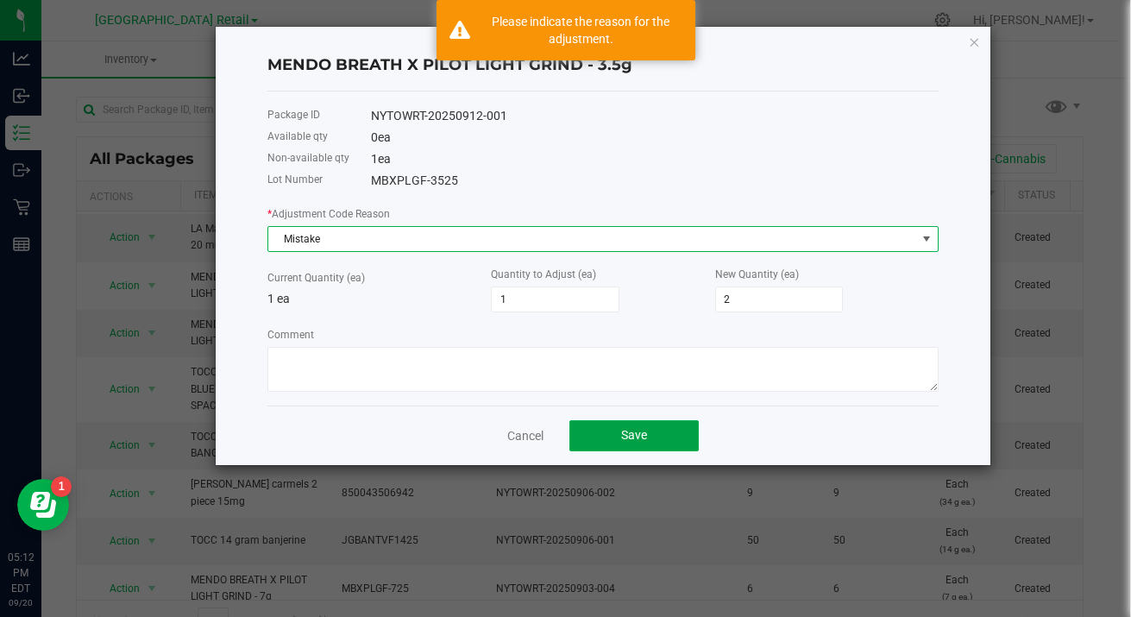
click at [645, 451] on button "Save" at bounding box center [633, 435] width 129 height 31
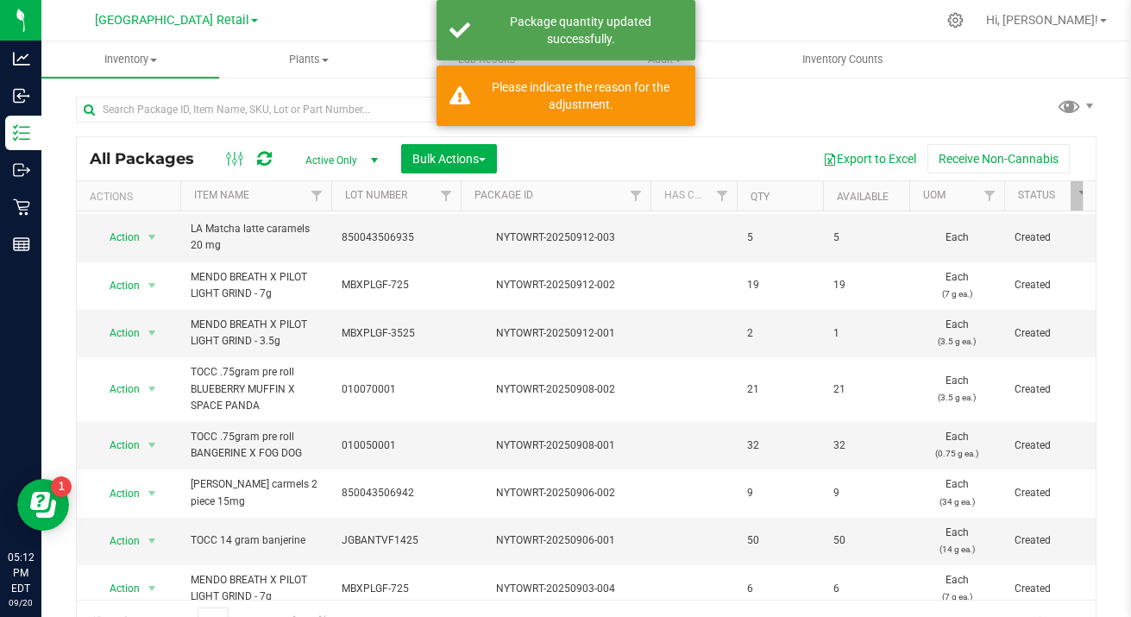
scroll to position [0, 0]
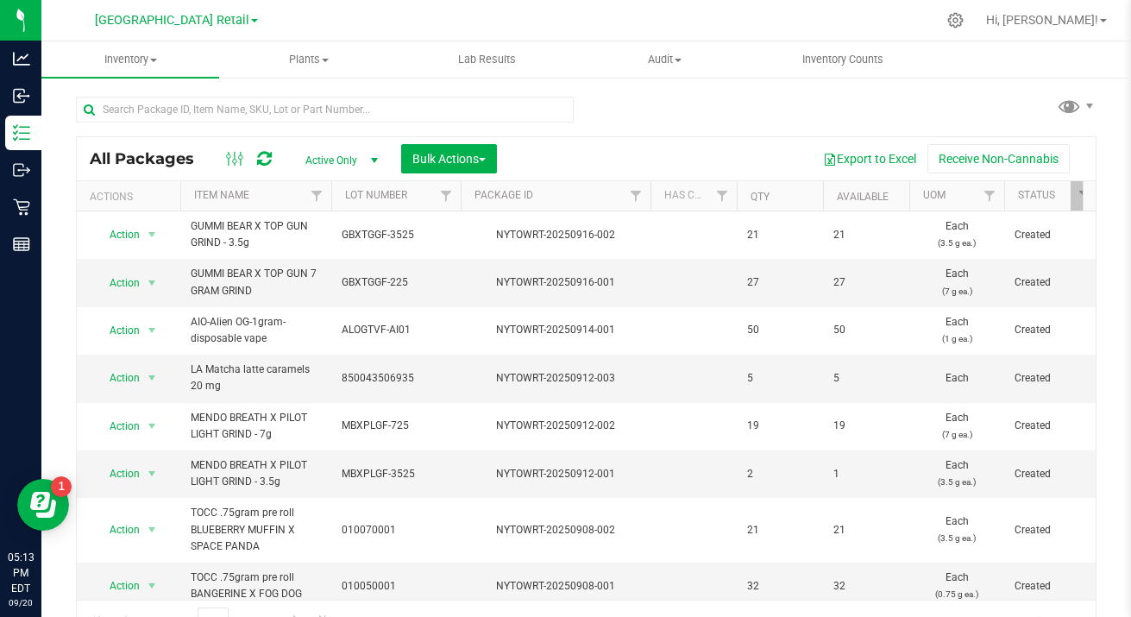
click at [833, 492] on td "1" at bounding box center [866, 473] width 86 height 47
click at [863, 381] on span "5" at bounding box center [866, 378] width 66 height 16
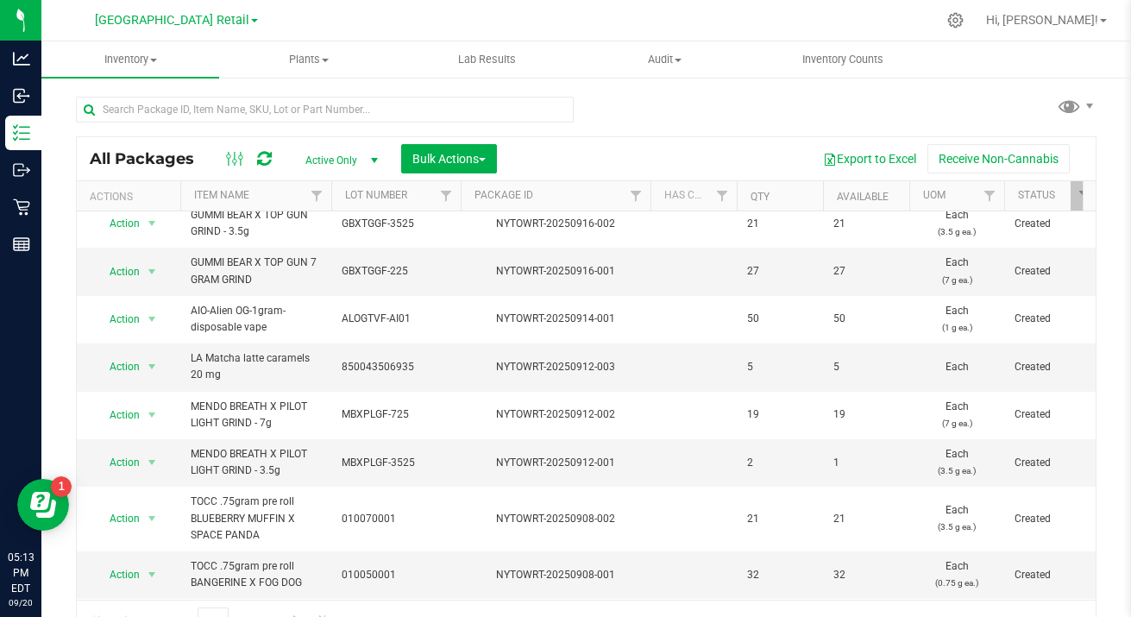
scroll to position [3, 0]
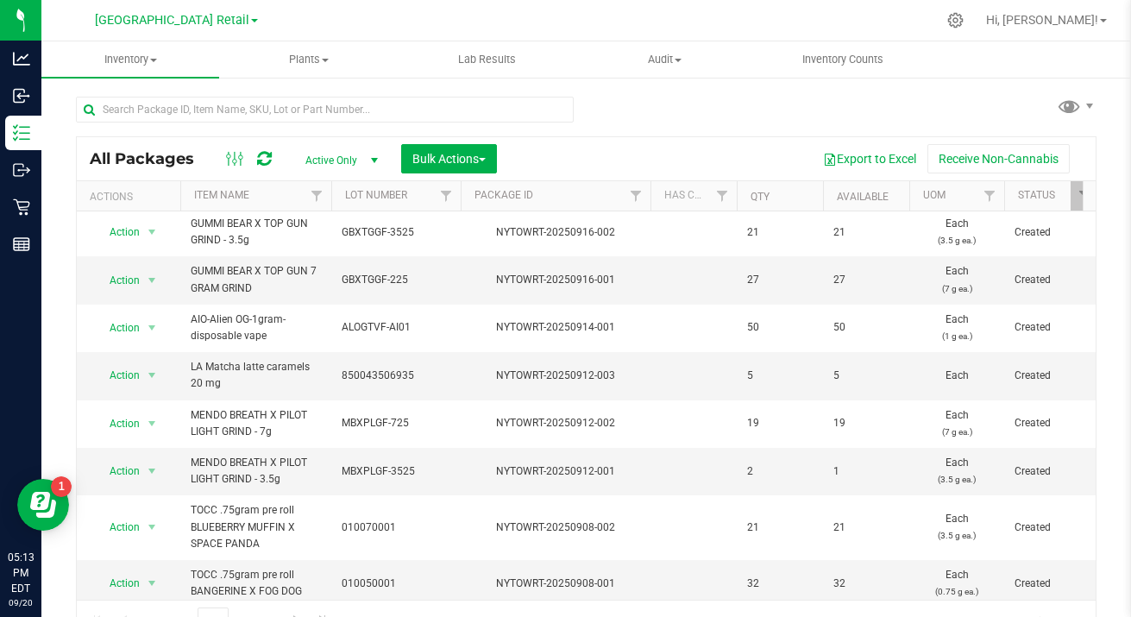
click at [858, 487] on td "1" at bounding box center [866, 471] width 86 height 47
